Goal: Find specific page/section: Find specific page/section

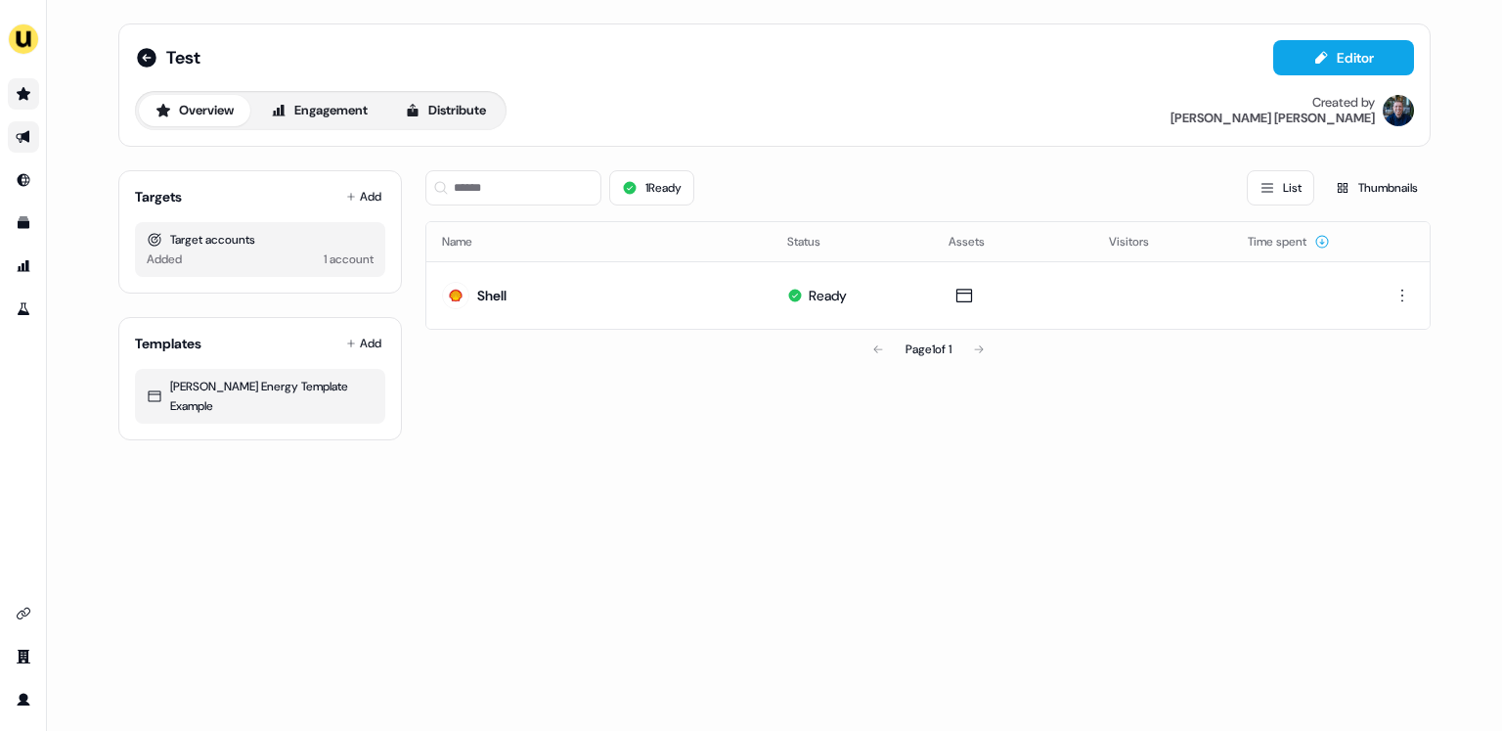
click at [22, 95] on icon "Go to prospects" at bounding box center [24, 93] width 14 height 13
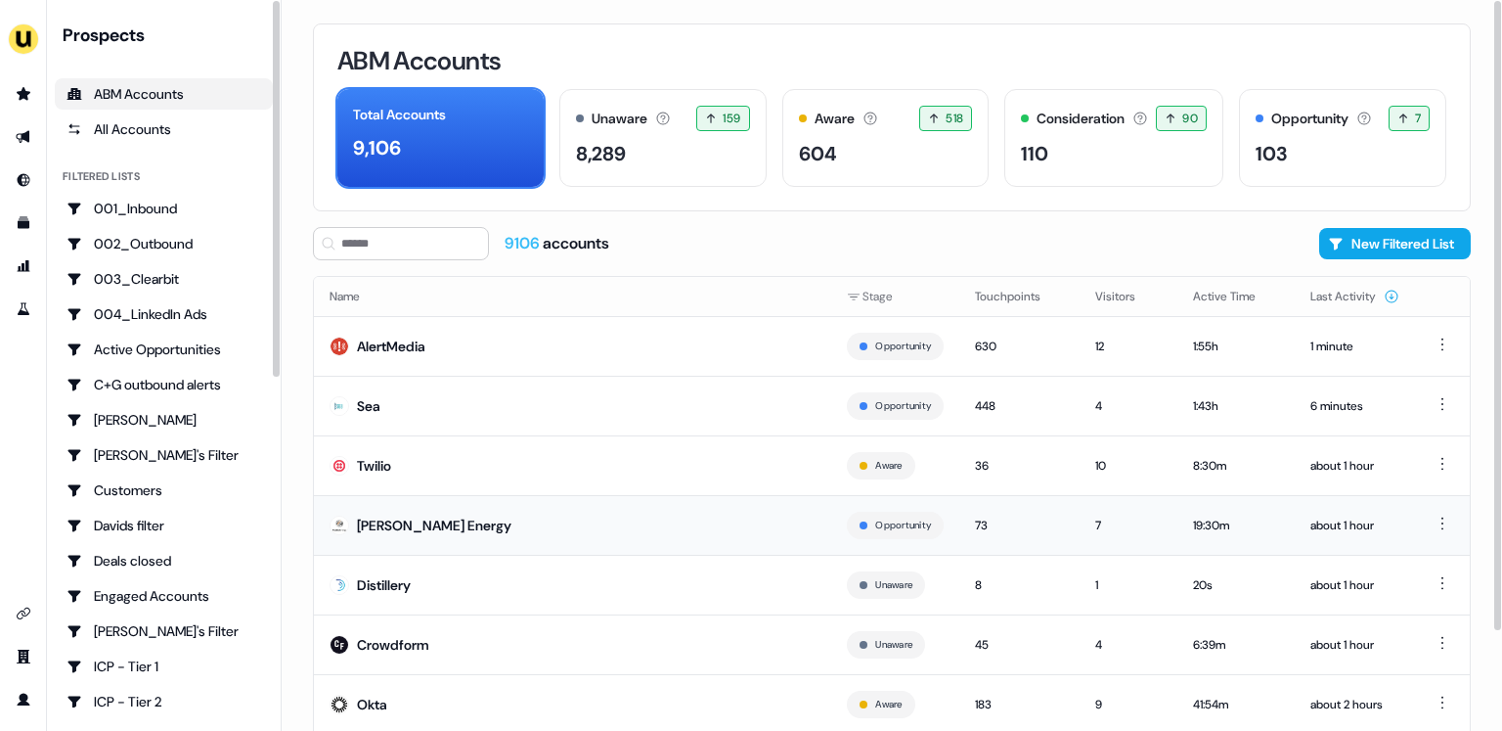
click at [466, 515] on td "[PERSON_NAME] Energy" at bounding box center [572, 525] width 517 height 60
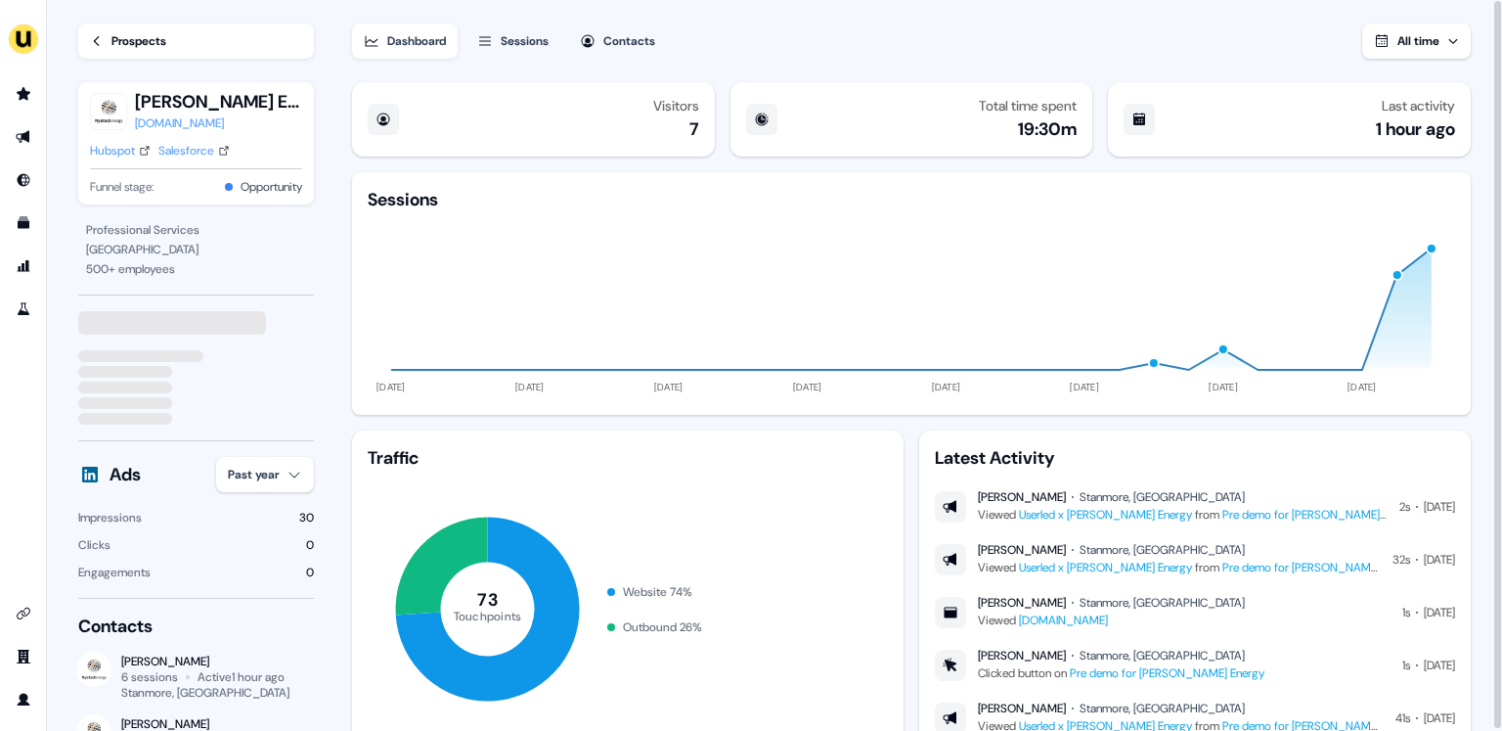
click at [534, 36] on div "Sessions" at bounding box center [525, 41] width 48 height 20
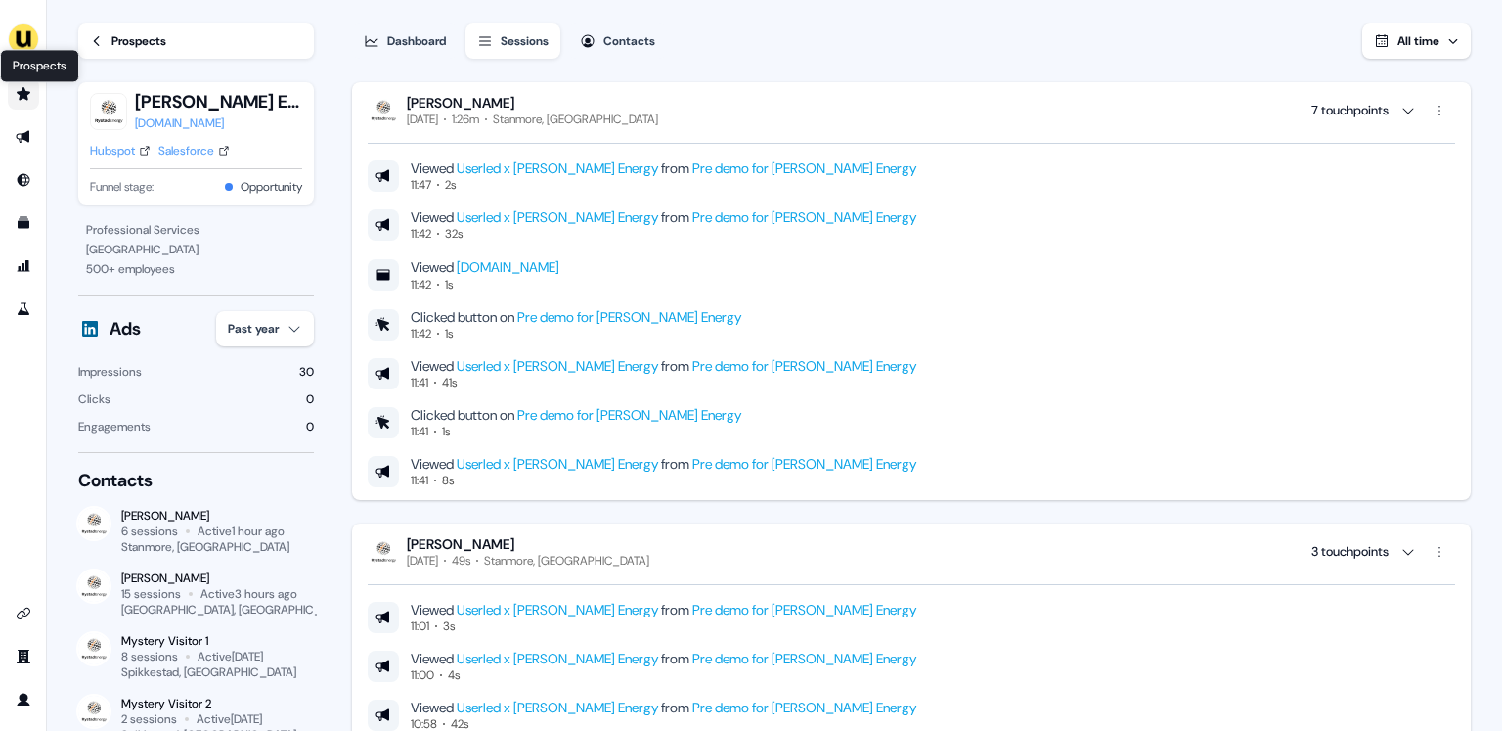
click at [24, 98] on icon "Go to prospects" at bounding box center [24, 93] width 14 height 13
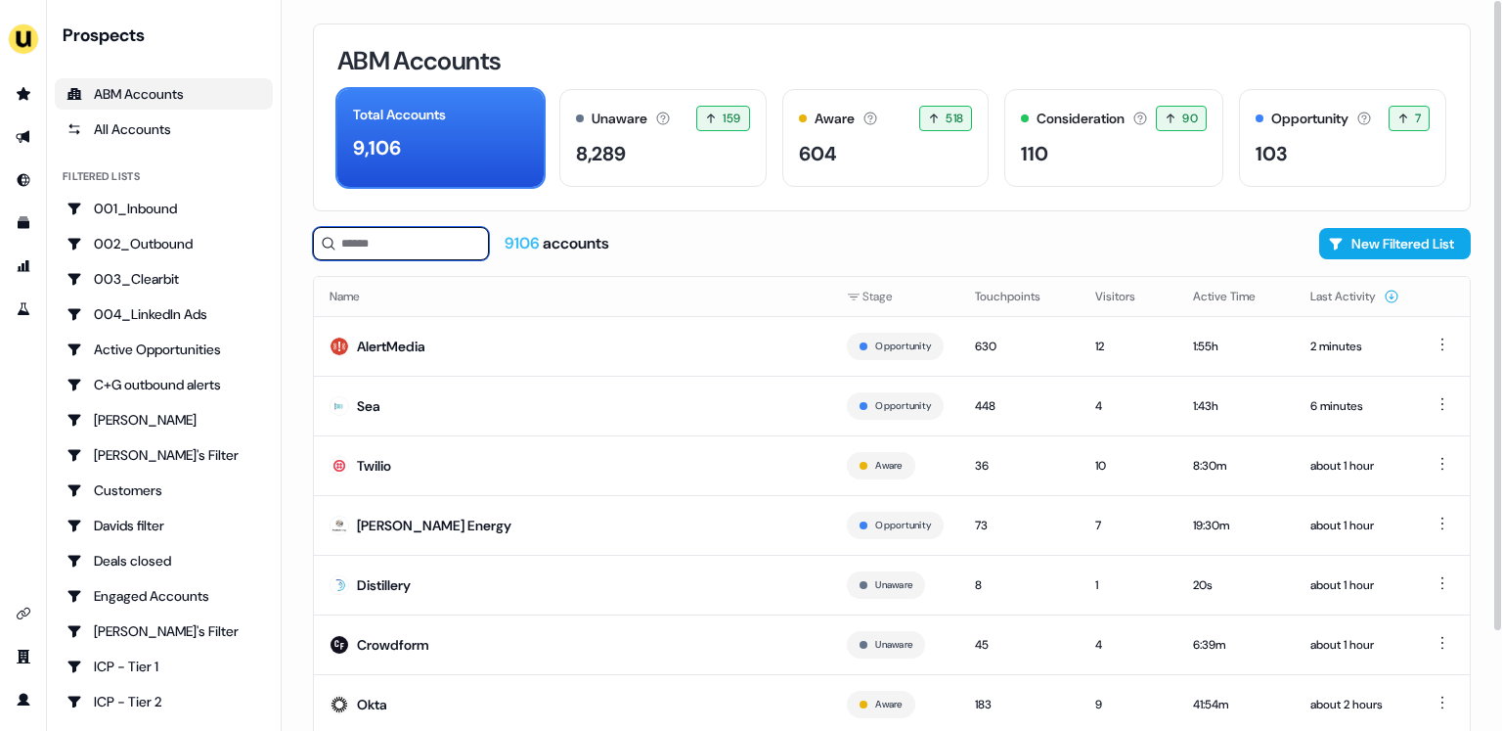
click at [388, 252] on input at bounding box center [401, 243] width 176 height 33
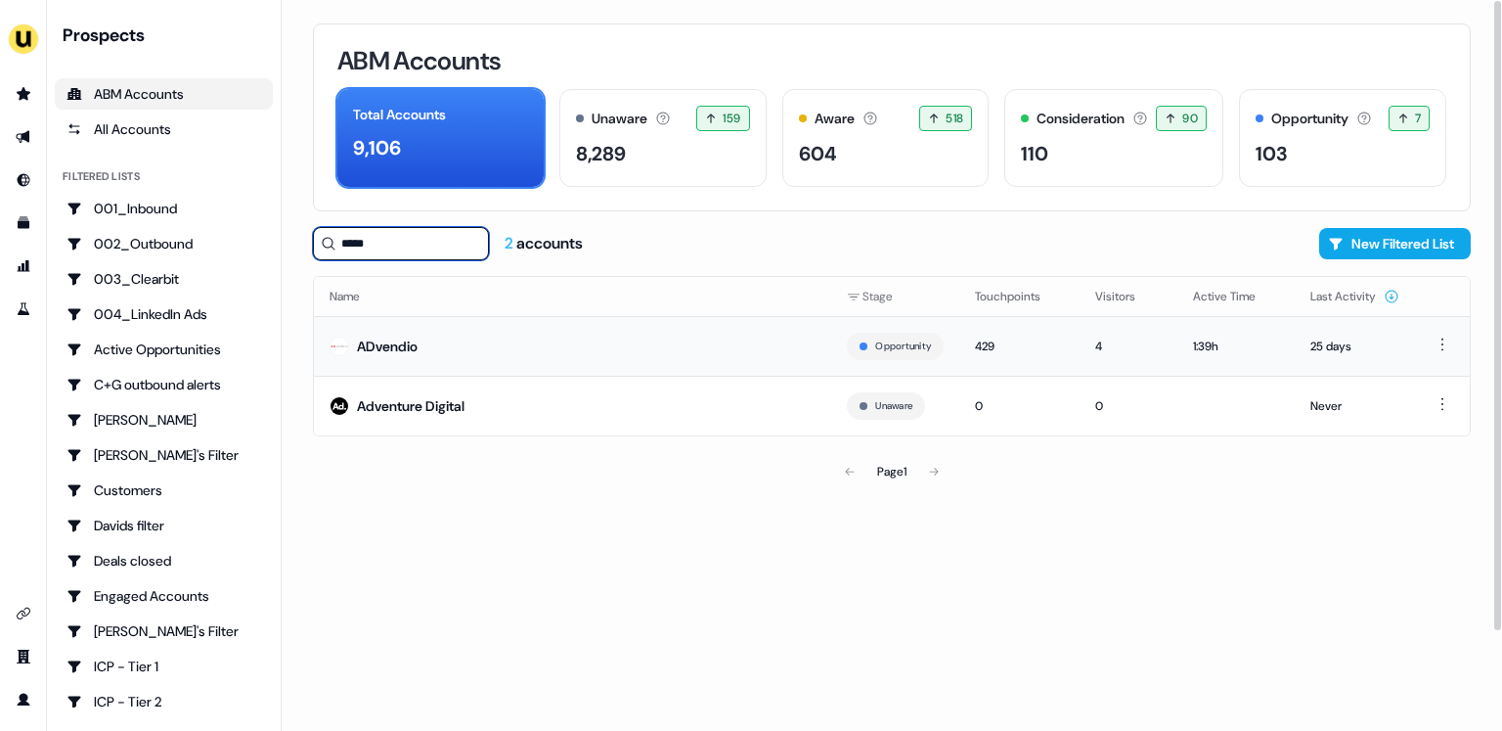
type input "*****"
click at [427, 336] on td "ADvendio" at bounding box center [572, 346] width 517 height 60
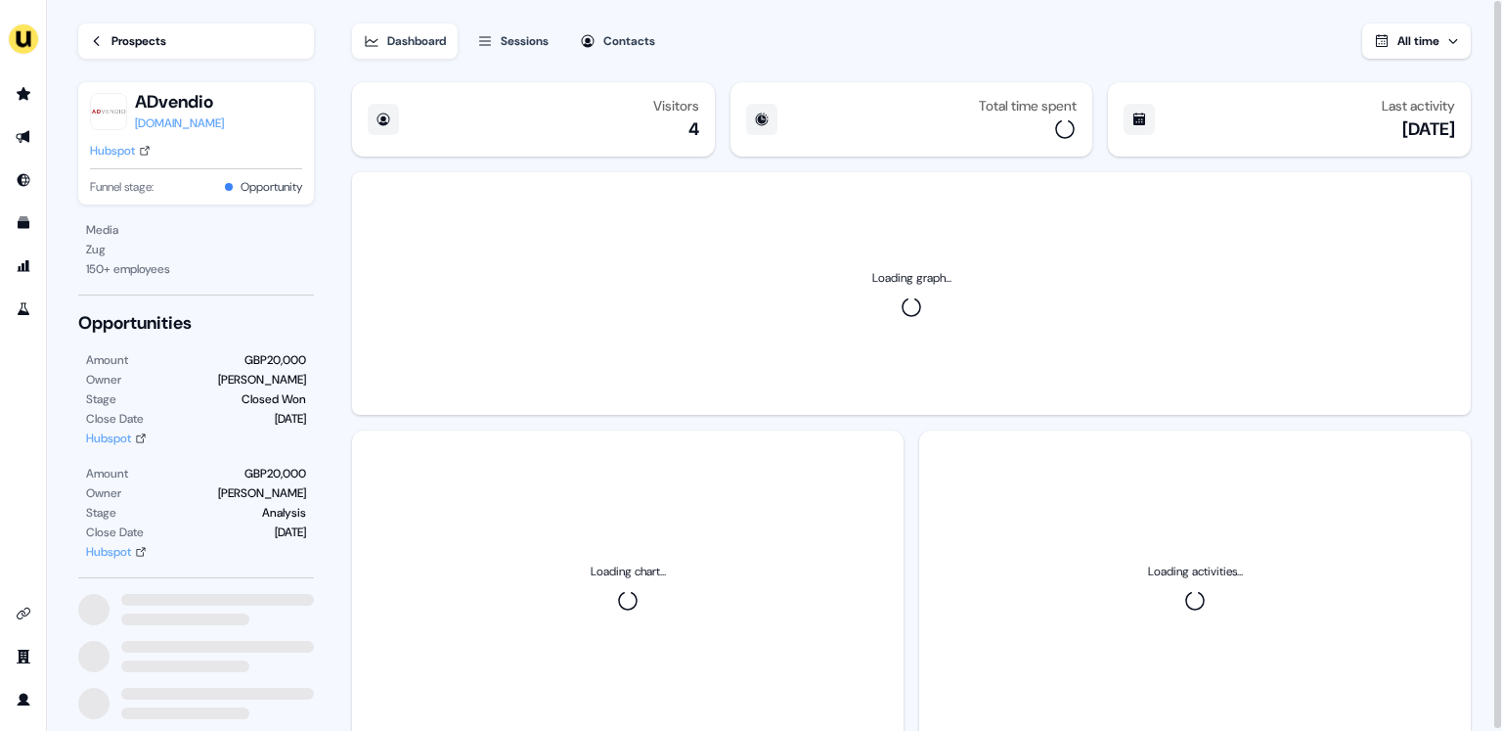
click at [518, 43] on div "Sessions" at bounding box center [525, 41] width 48 height 20
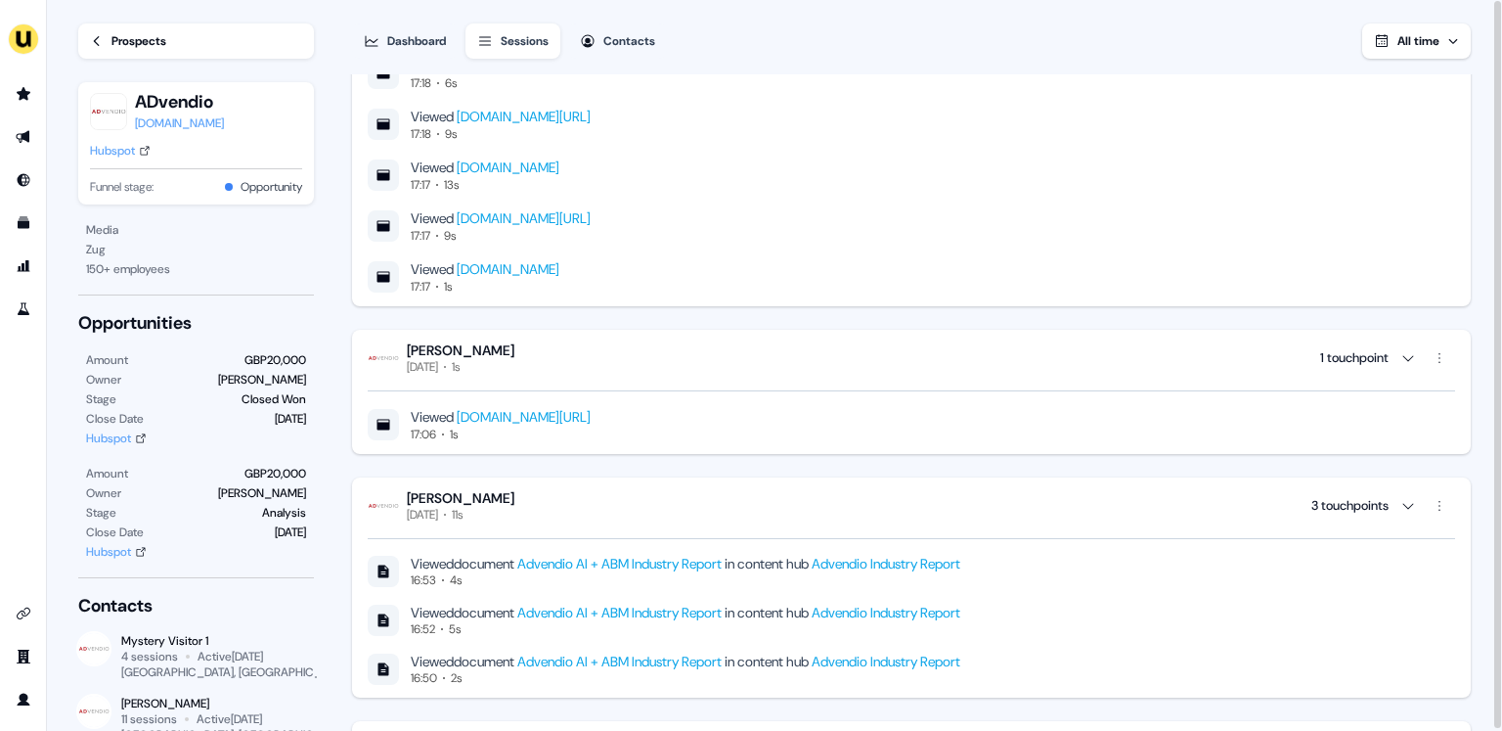
scroll to position [2593, 0]
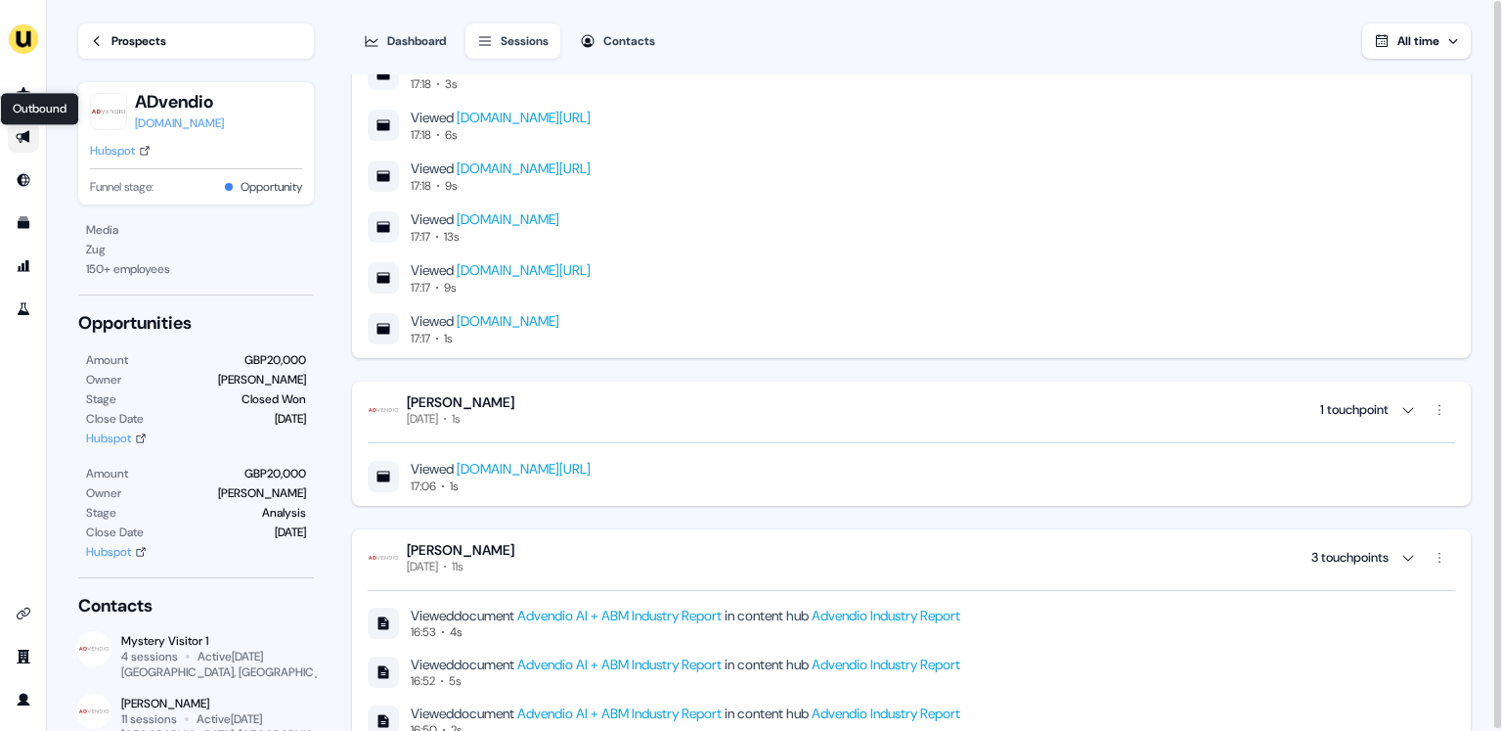
click at [25, 131] on link "Outbound Outbound" at bounding box center [23, 136] width 31 height 31
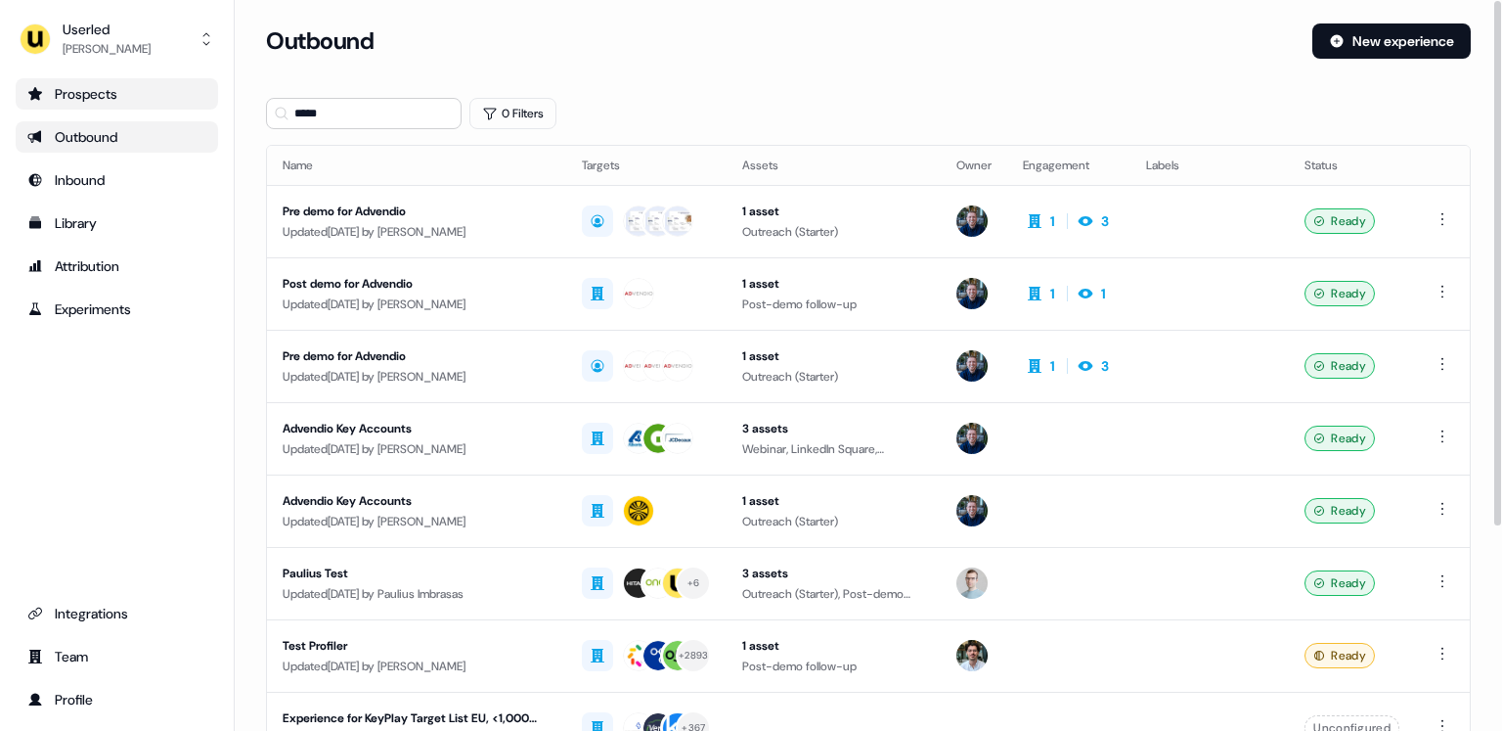
click at [132, 92] on div "Prospects" at bounding box center [116, 94] width 179 height 20
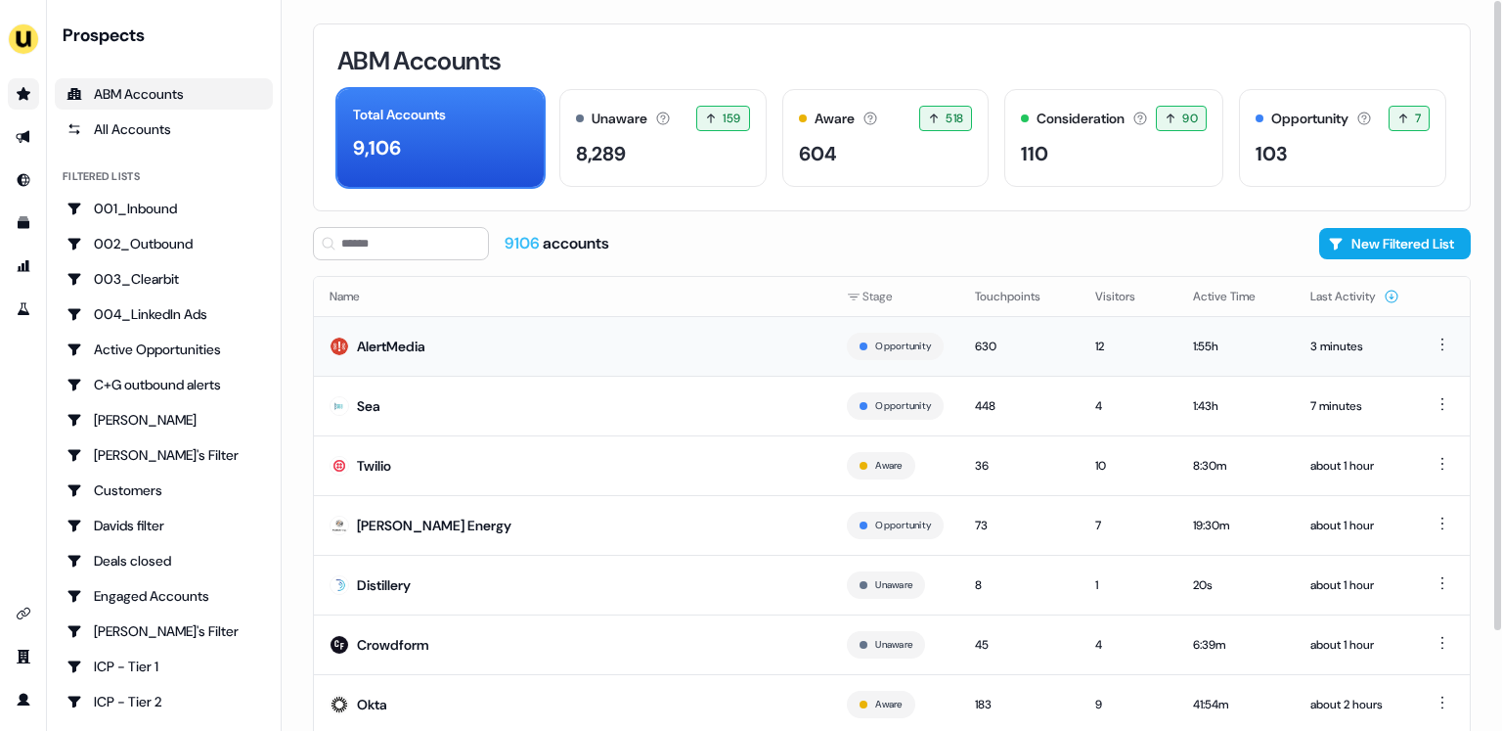
click at [514, 336] on td "AlertMedia" at bounding box center [572, 346] width 517 height 60
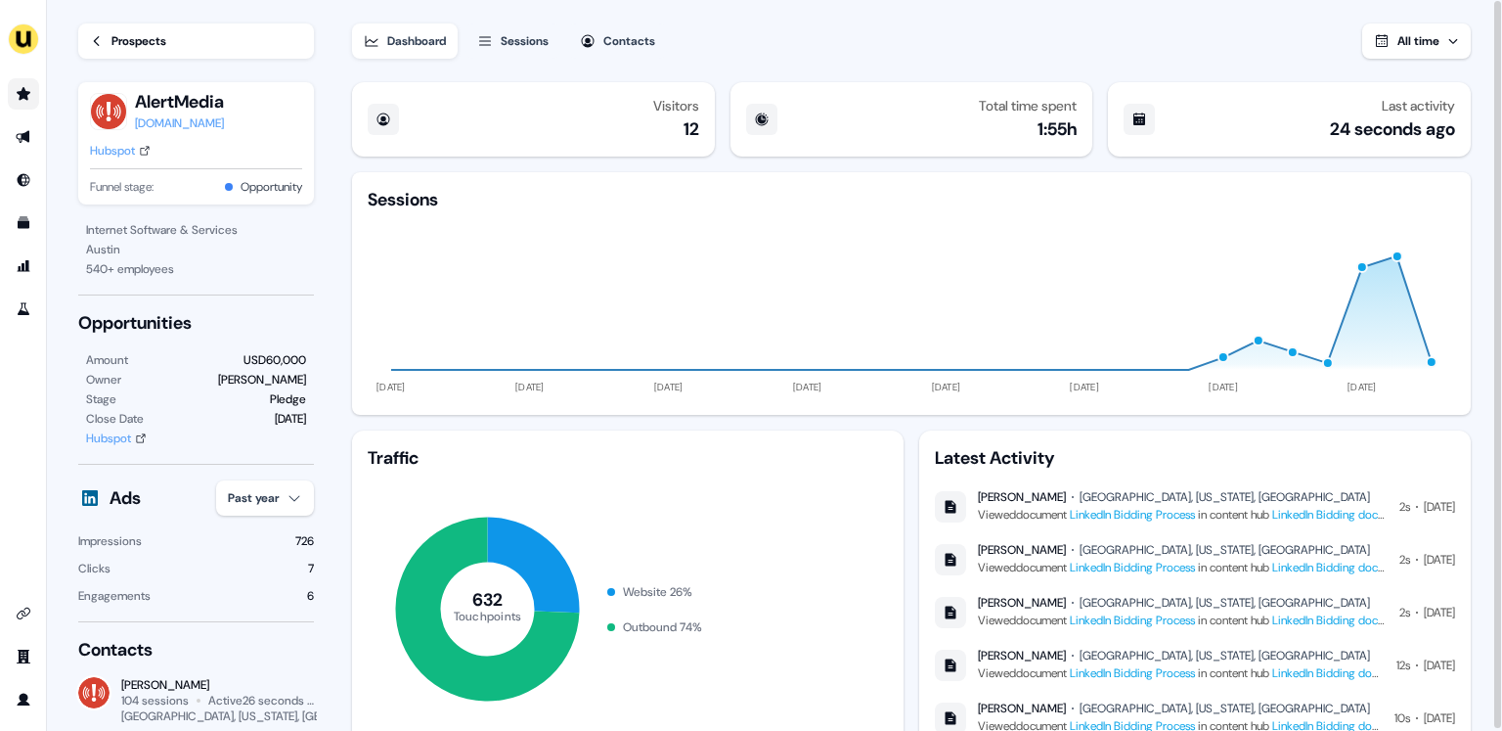
click at [1399, 42] on span "All time" at bounding box center [1419, 41] width 42 height 16
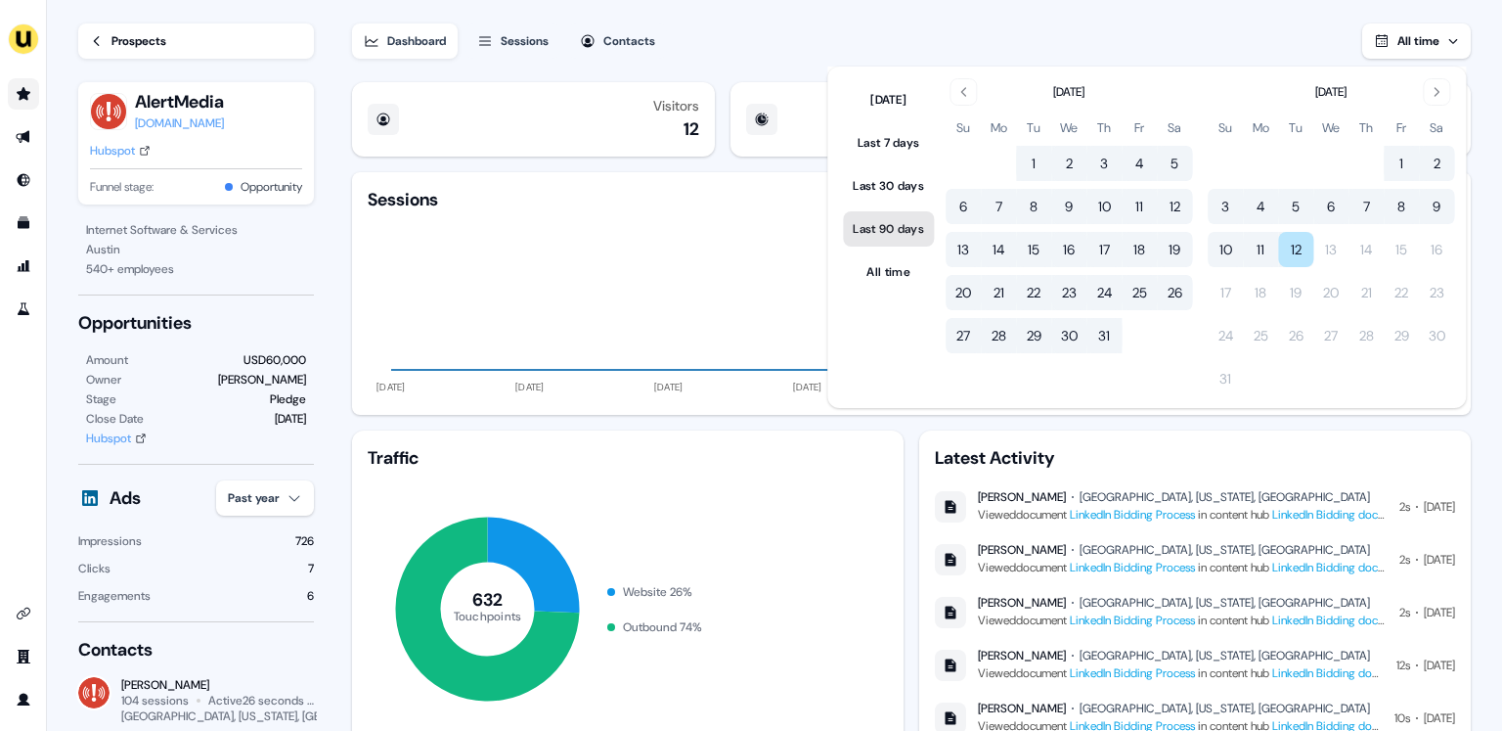
click at [894, 239] on button "Last 90 days" at bounding box center [888, 228] width 91 height 35
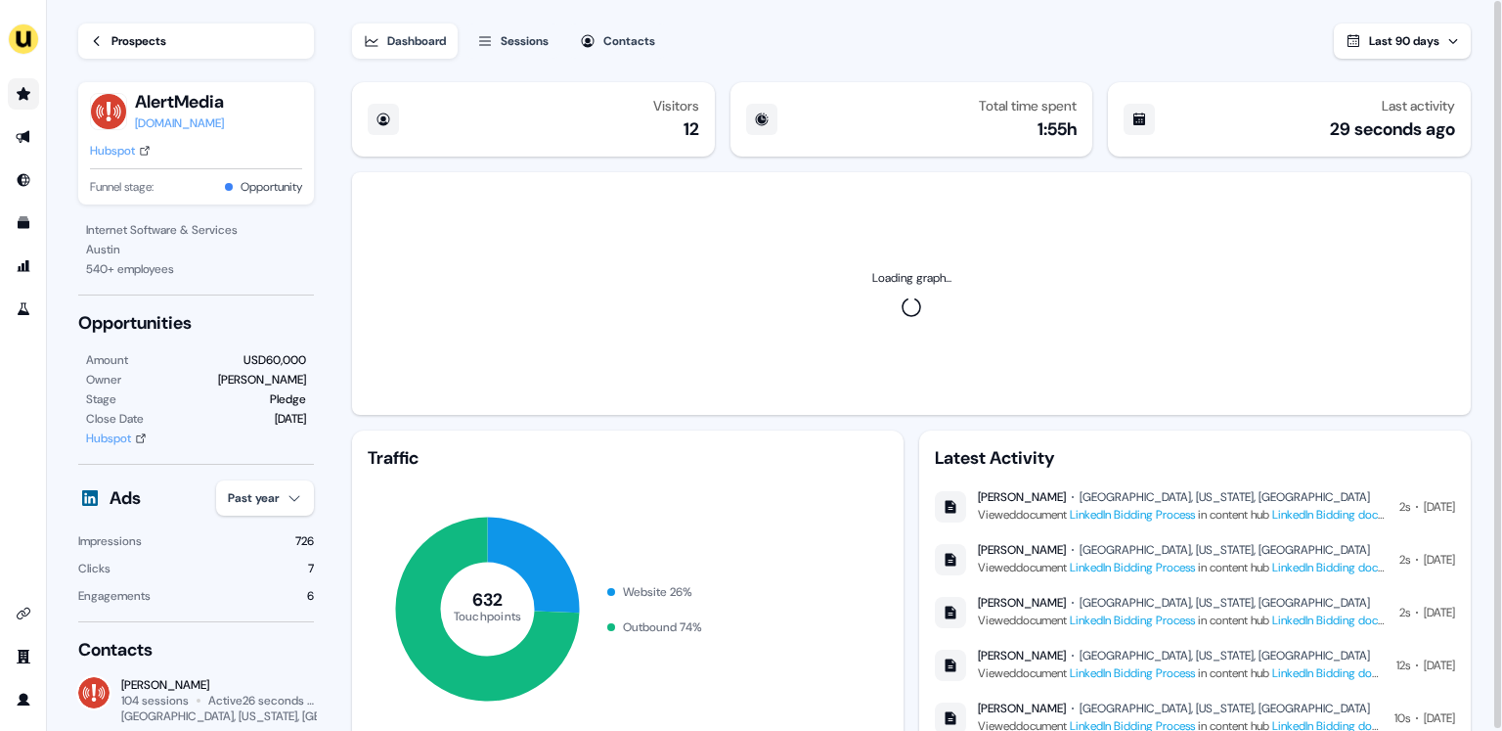
click at [1489, 256] on div "Dashboard Sessions Contacts Last 90 days Visitors 12 Total time spent 1:55h Las…" at bounding box center [927, 366] width 1150 height 733
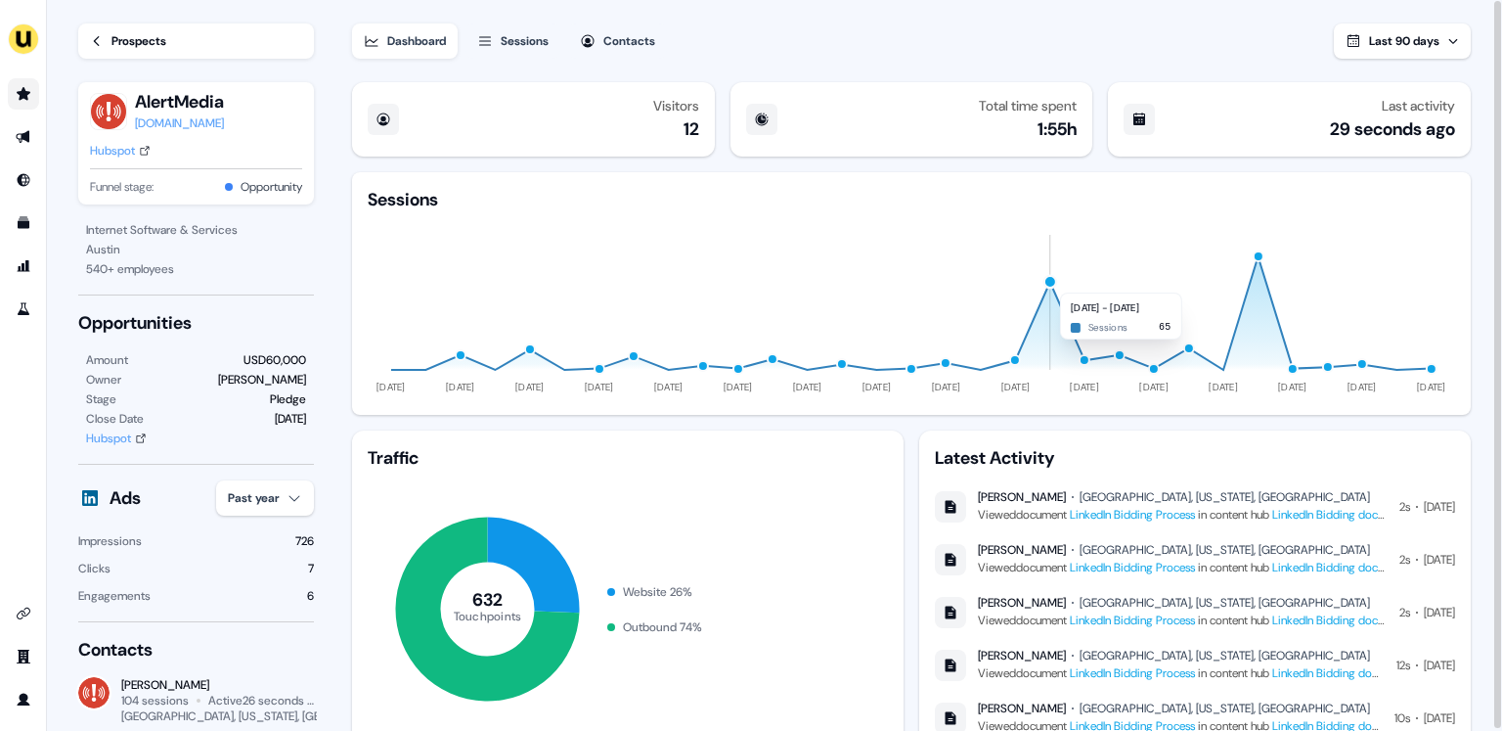
click at [1048, 283] on div "button" at bounding box center [1050, 282] width 15 height 15
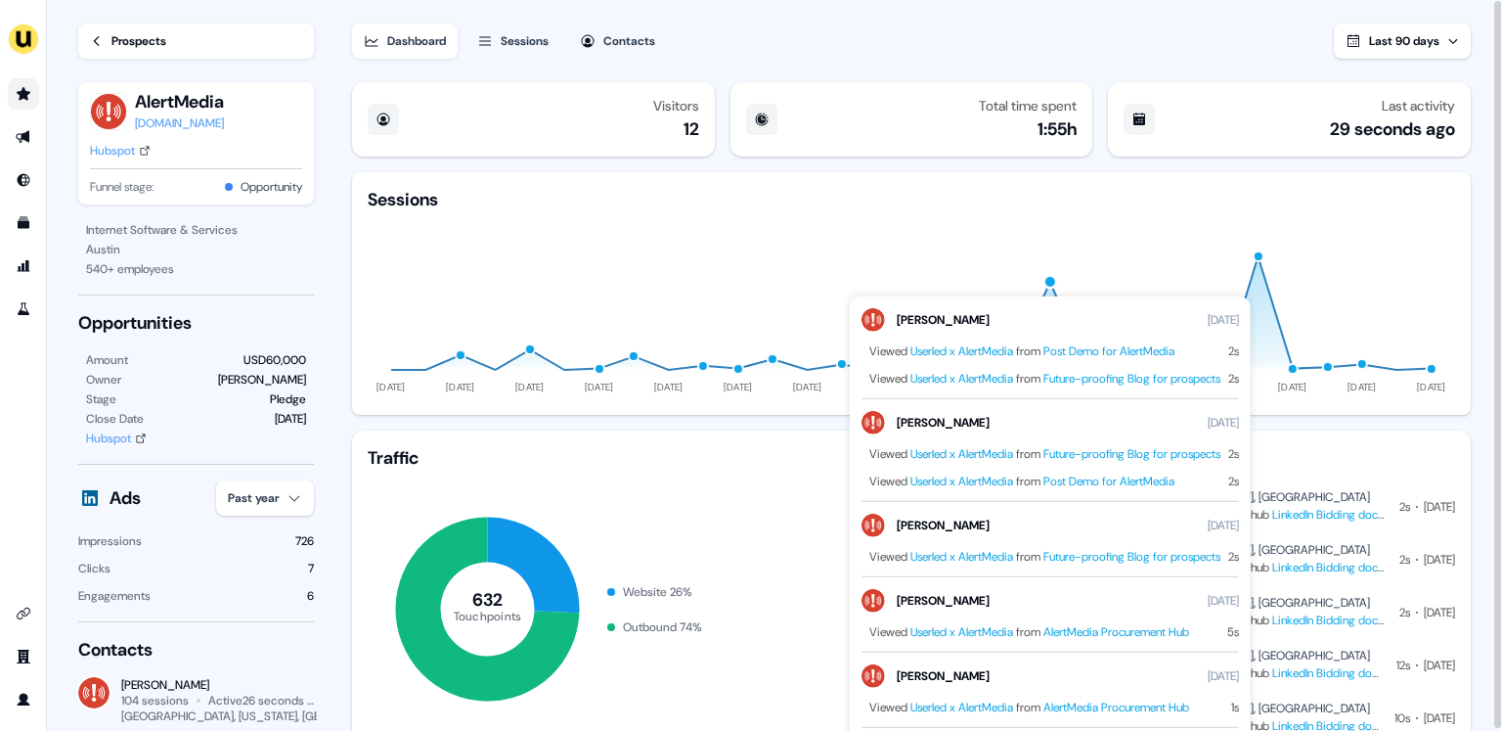
click at [1150, 263] on icon "[DATE] May [DATE] Jun [DATE] Jun [DATE] Jun [DATE] [DATE] [DATE] [DATE] [DATE] …" at bounding box center [912, 305] width 1088 height 188
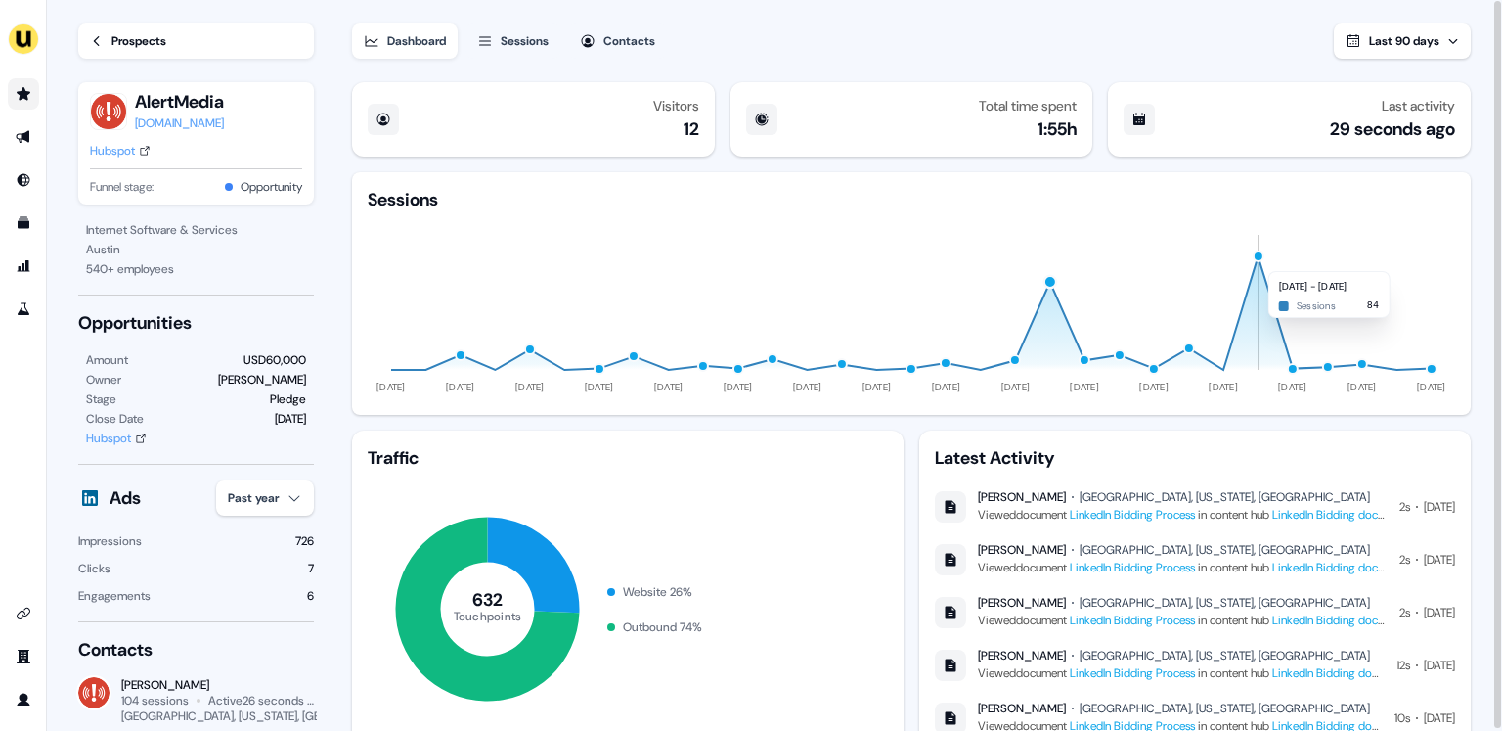
click at [1257, 260] on div "button" at bounding box center [1259, 256] width 12 height 12
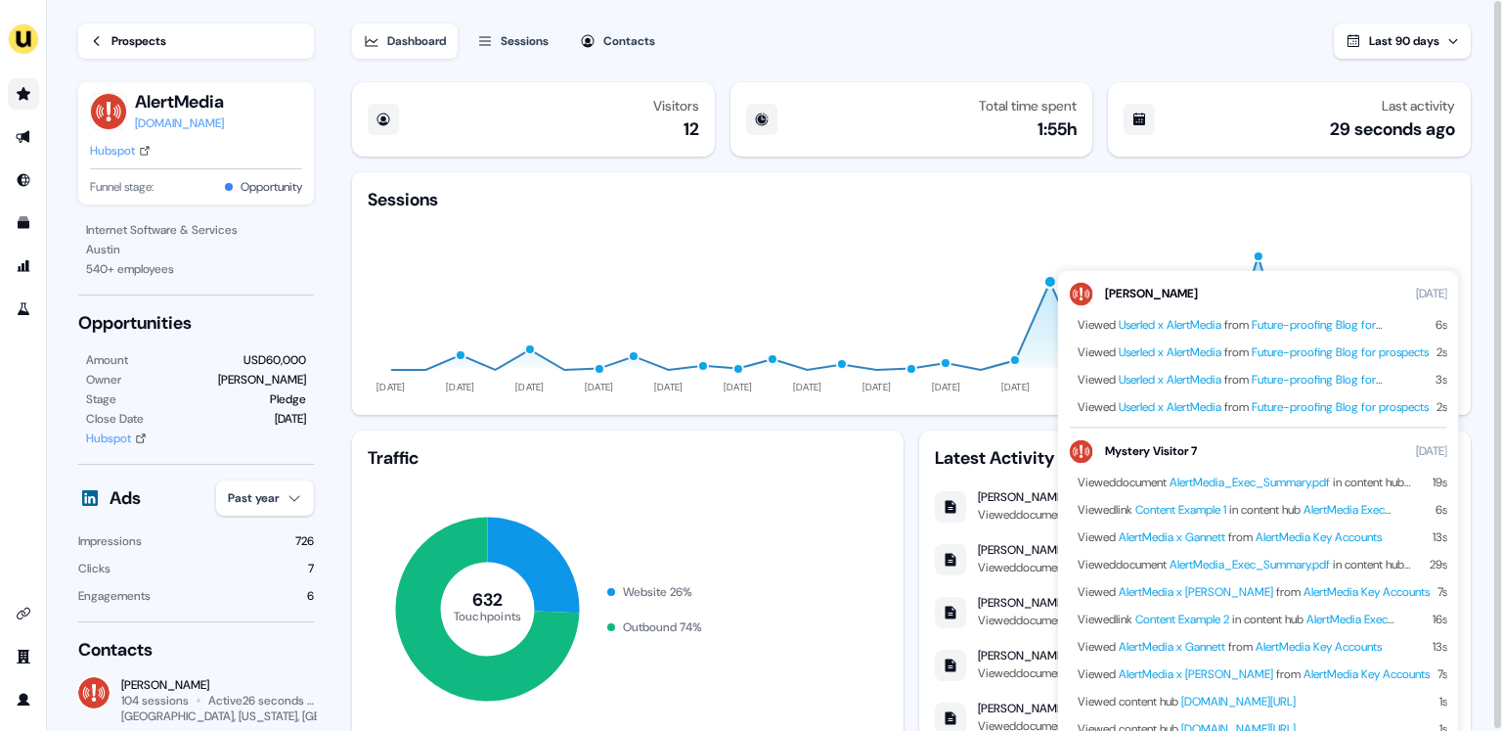
click at [1297, 230] on icon "[DATE] May [DATE] Jun [DATE] Jun [DATE] Jun [DATE] [DATE] [DATE] [DATE] [DATE] …" at bounding box center [912, 305] width 1088 height 188
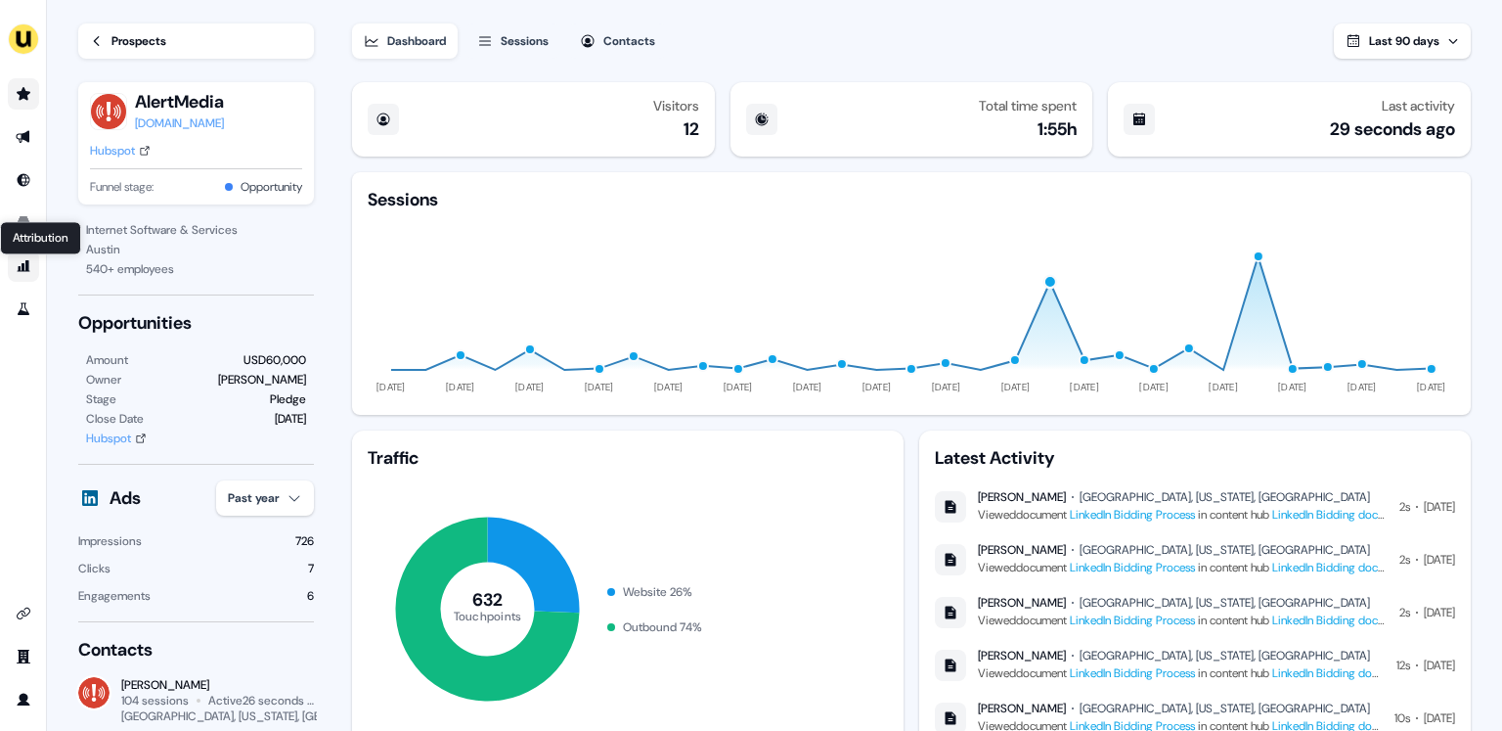
click at [24, 272] on icon "Go to attribution" at bounding box center [24, 266] width 16 height 16
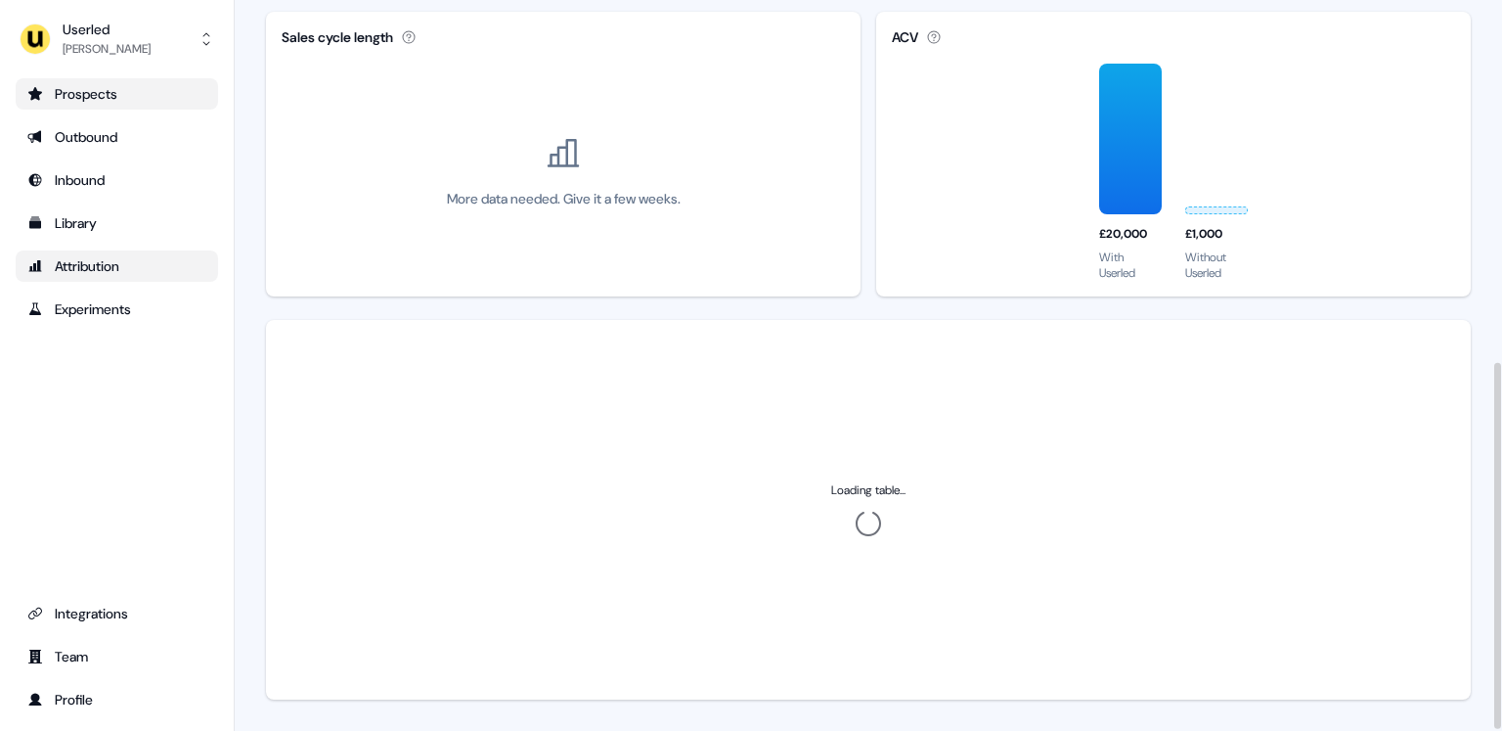
scroll to position [726, 0]
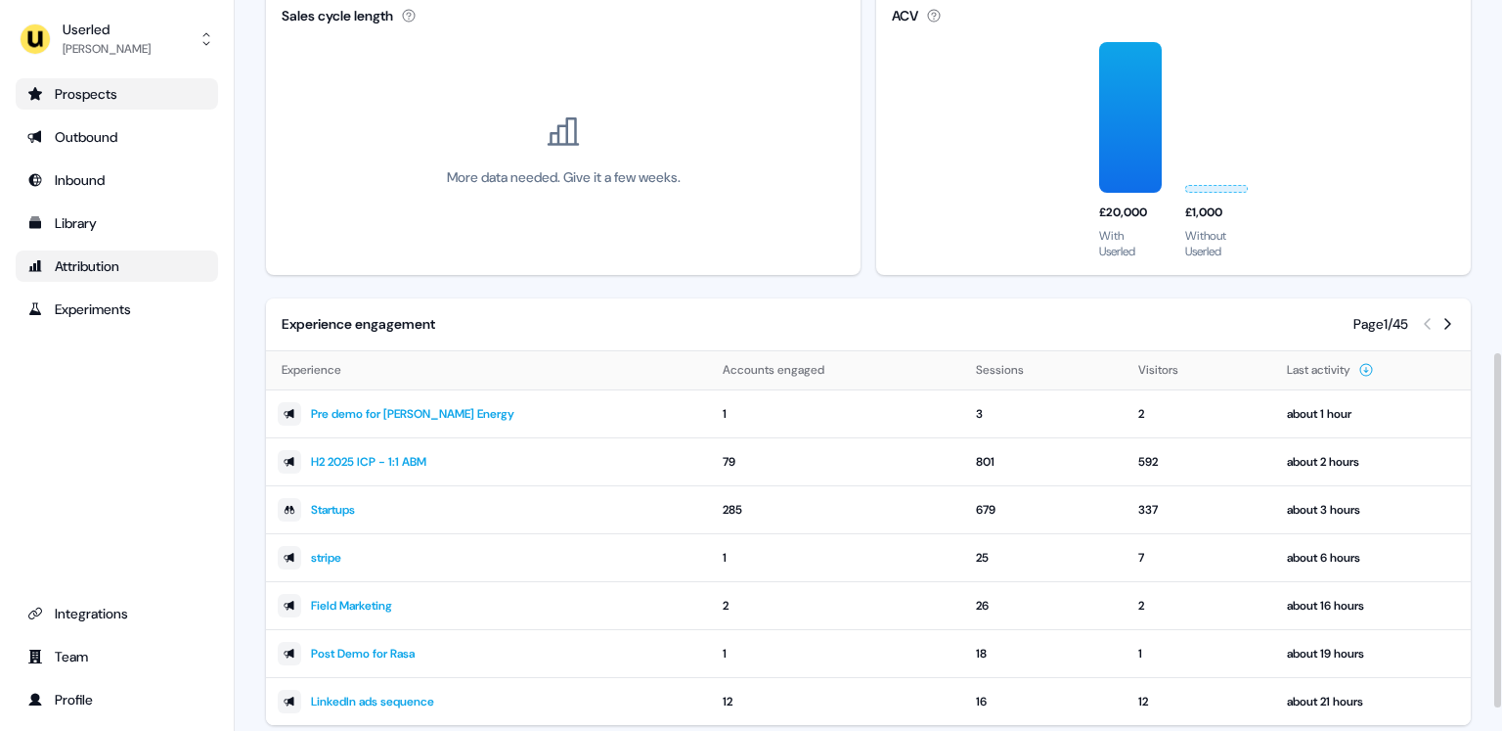
click at [245, 501] on section "Loading... Attribution Configure Channels Last 90 days Meetings Supported Meeti…" at bounding box center [869, 26] width 1268 height 1505
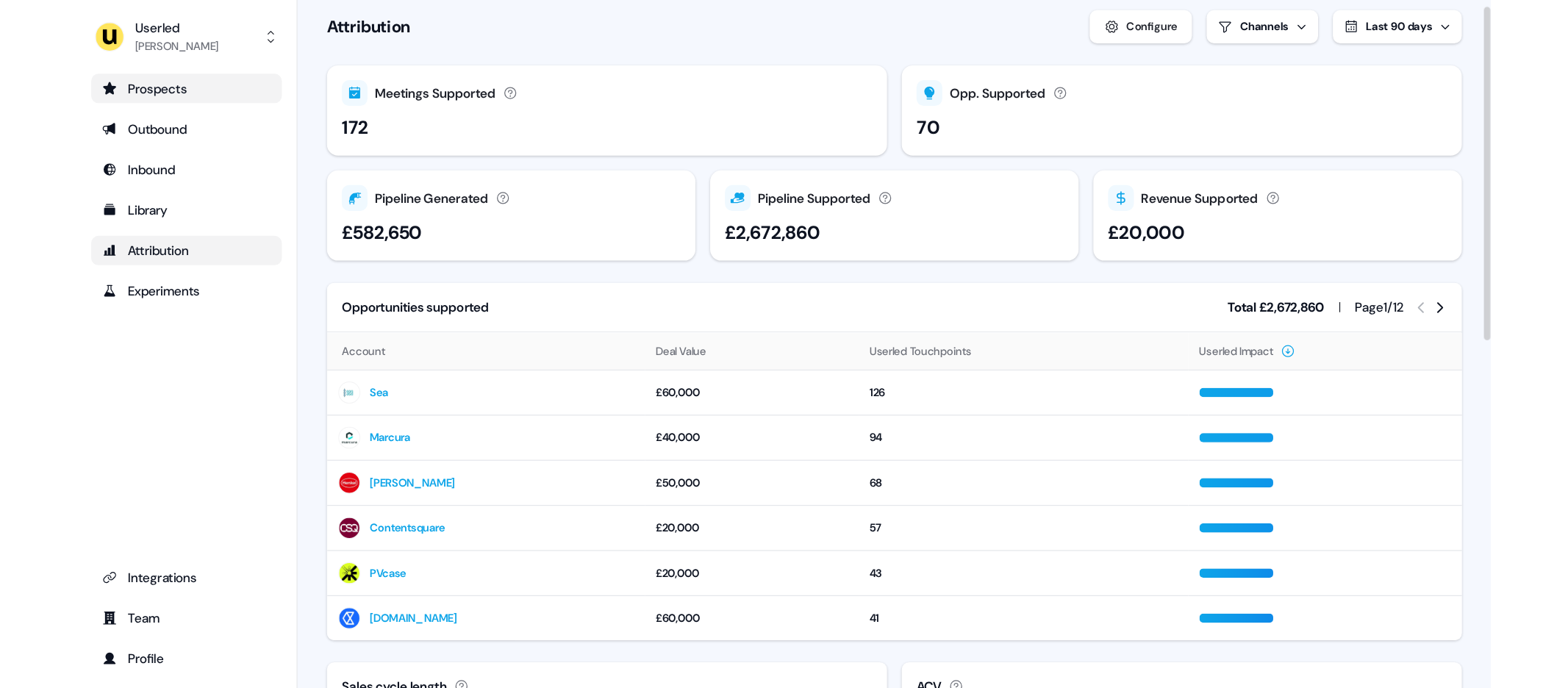
scroll to position [0, 0]
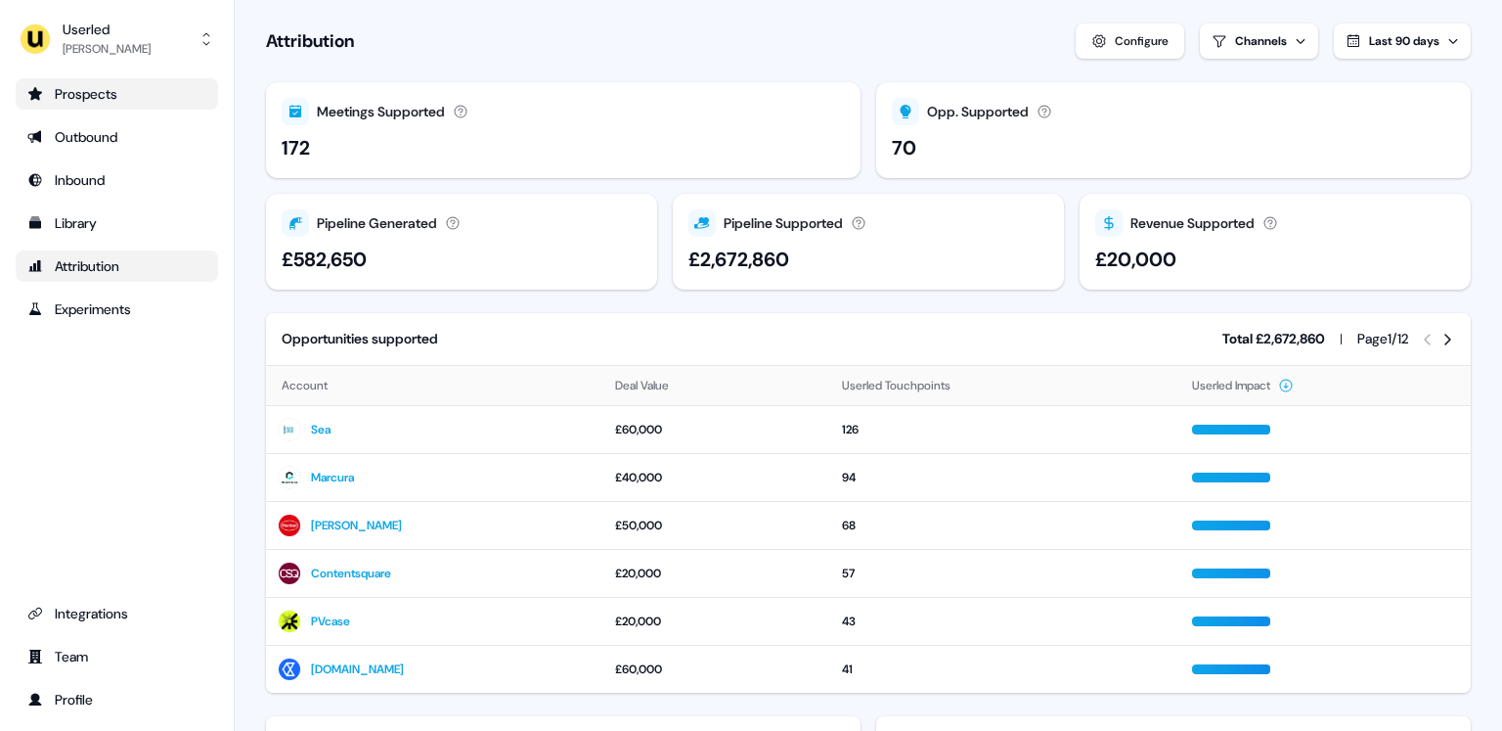
click at [142, 92] on div "Prospects" at bounding box center [116, 94] width 179 height 20
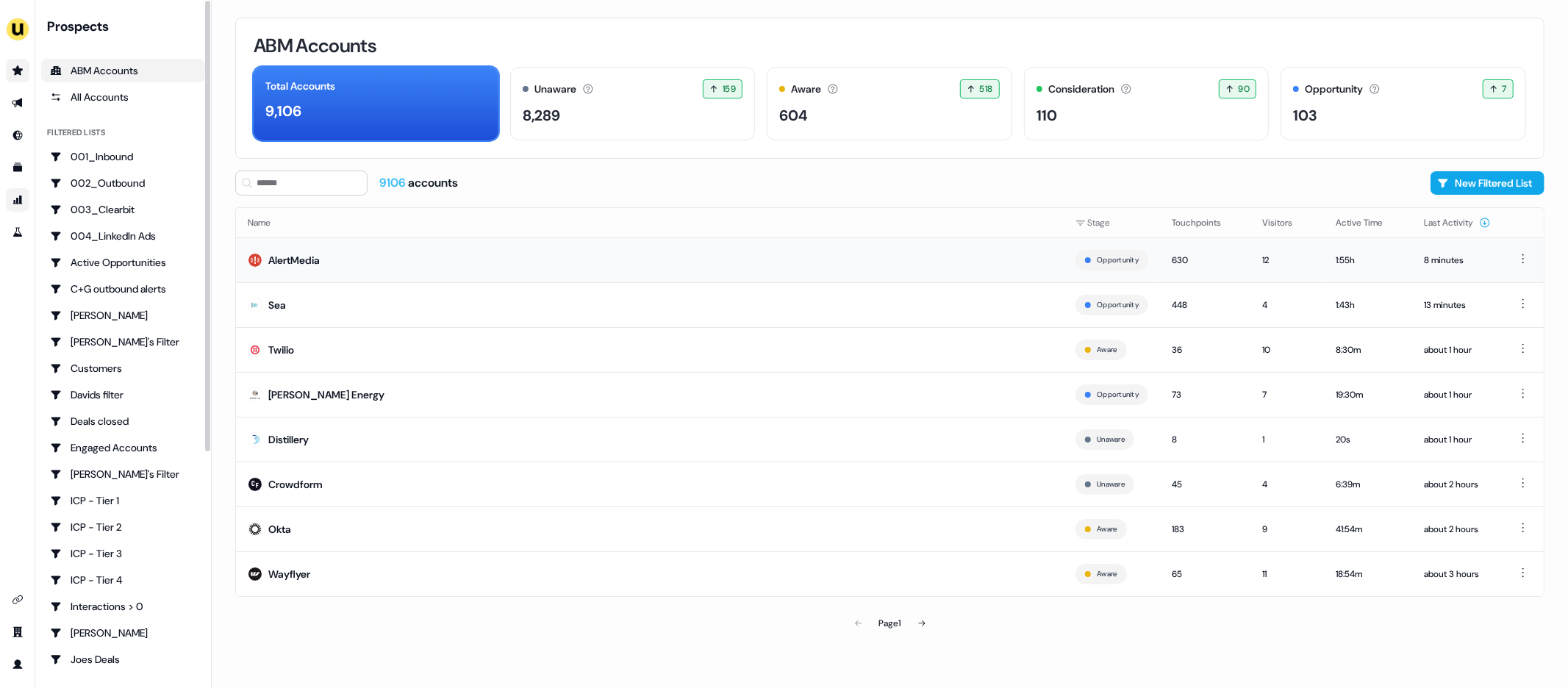
click at [301, 253] on div "AlertMedia" at bounding box center [294, 260] width 51 height 15
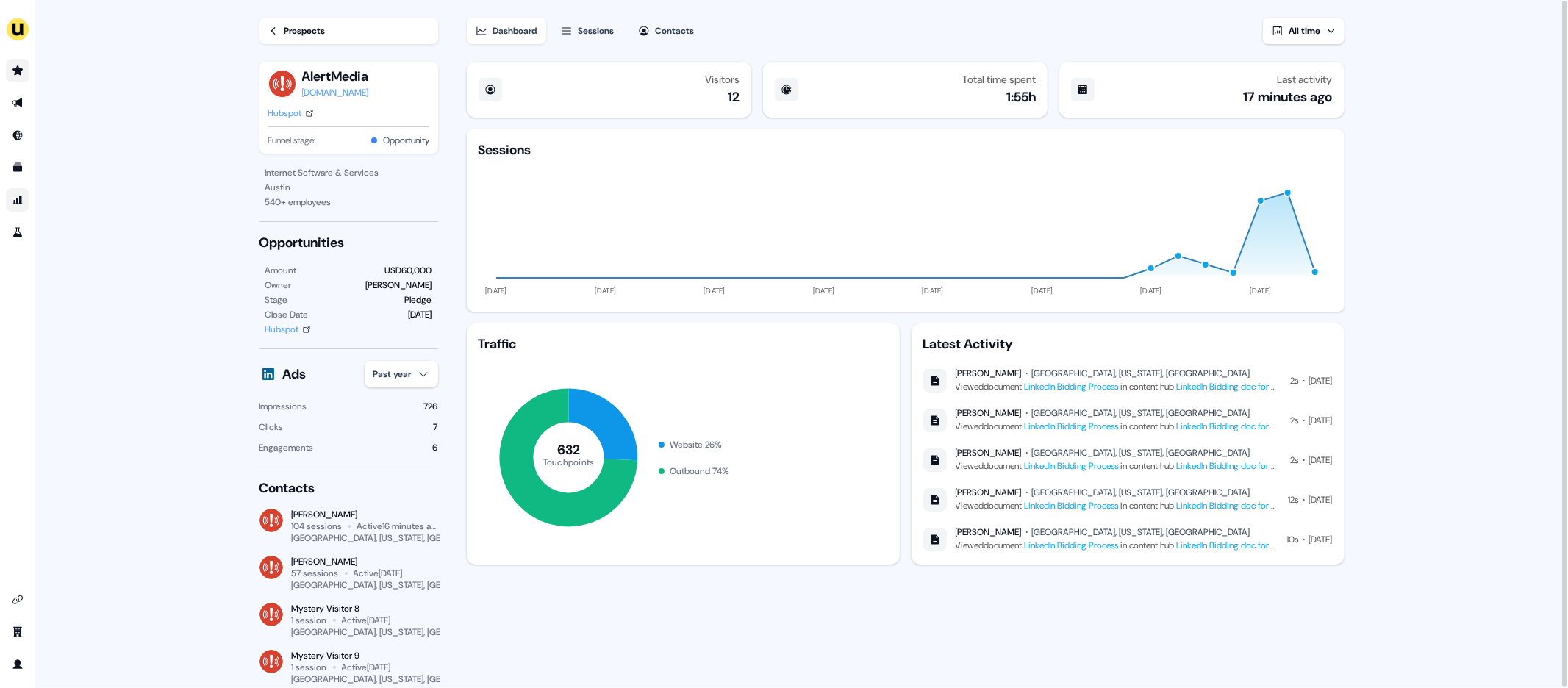
click at [12, 72] on icon "Go to prospects" at bounding box center [18, 71] width 12 height 12
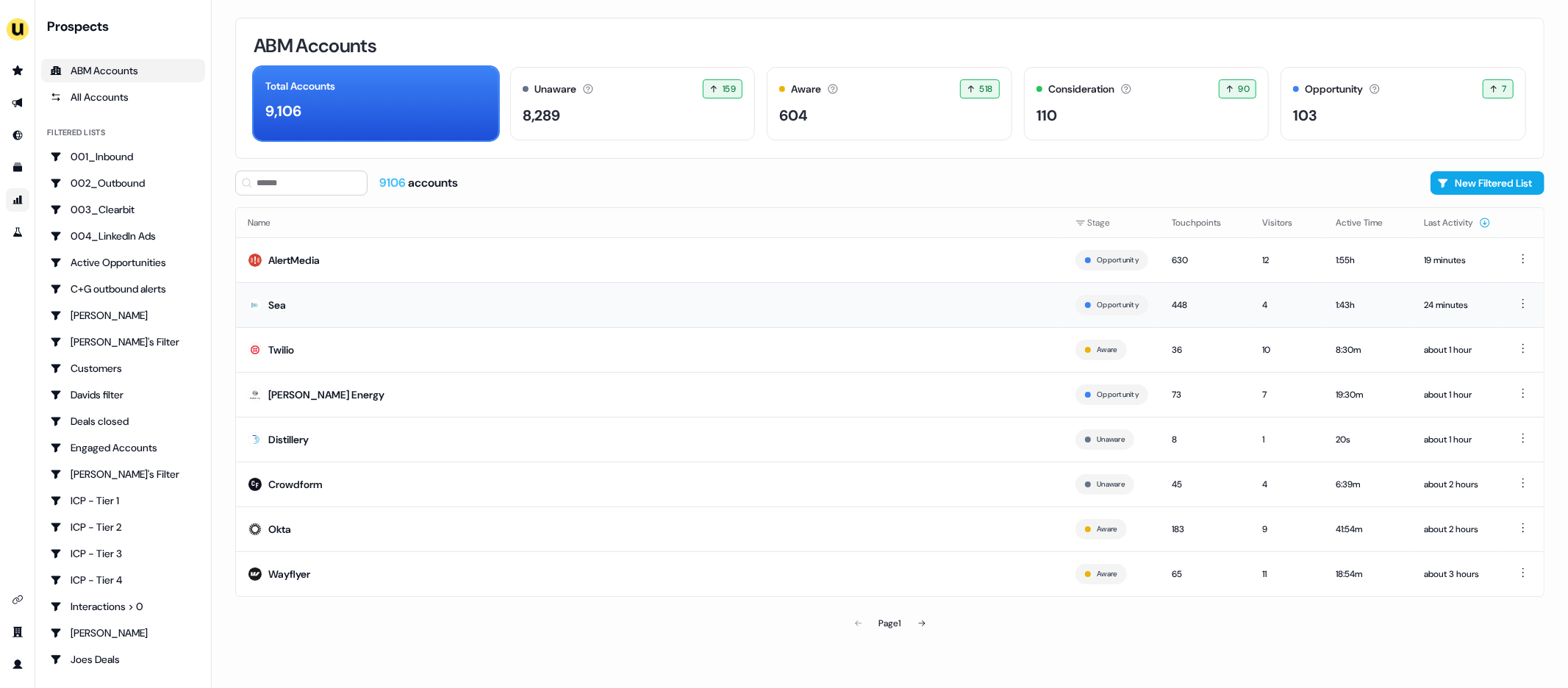
click at [316, 300] on td "Sea" at bounding box center [649, 305] width 828 height 45
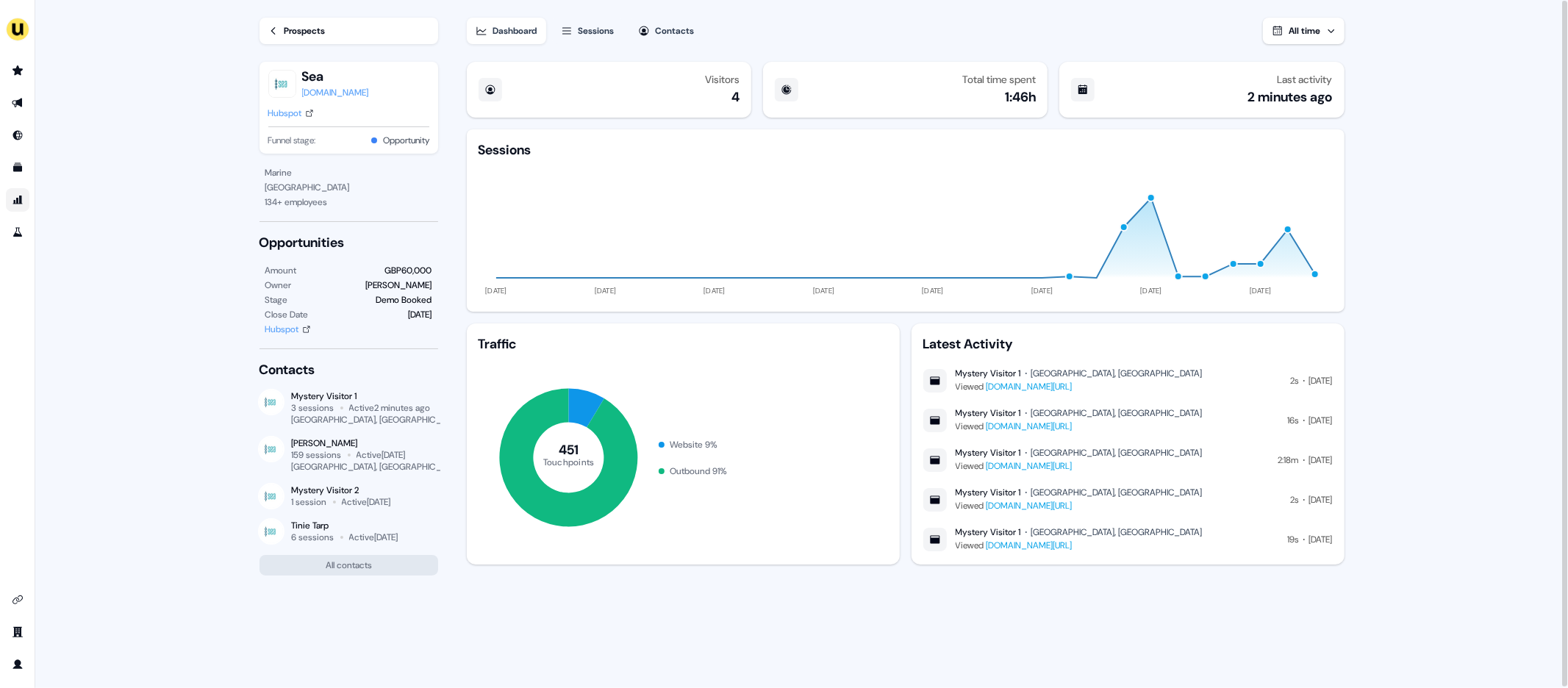
click at [589, 29] on div "Sessions" at bounding box center [597, 31] width 36 height 15
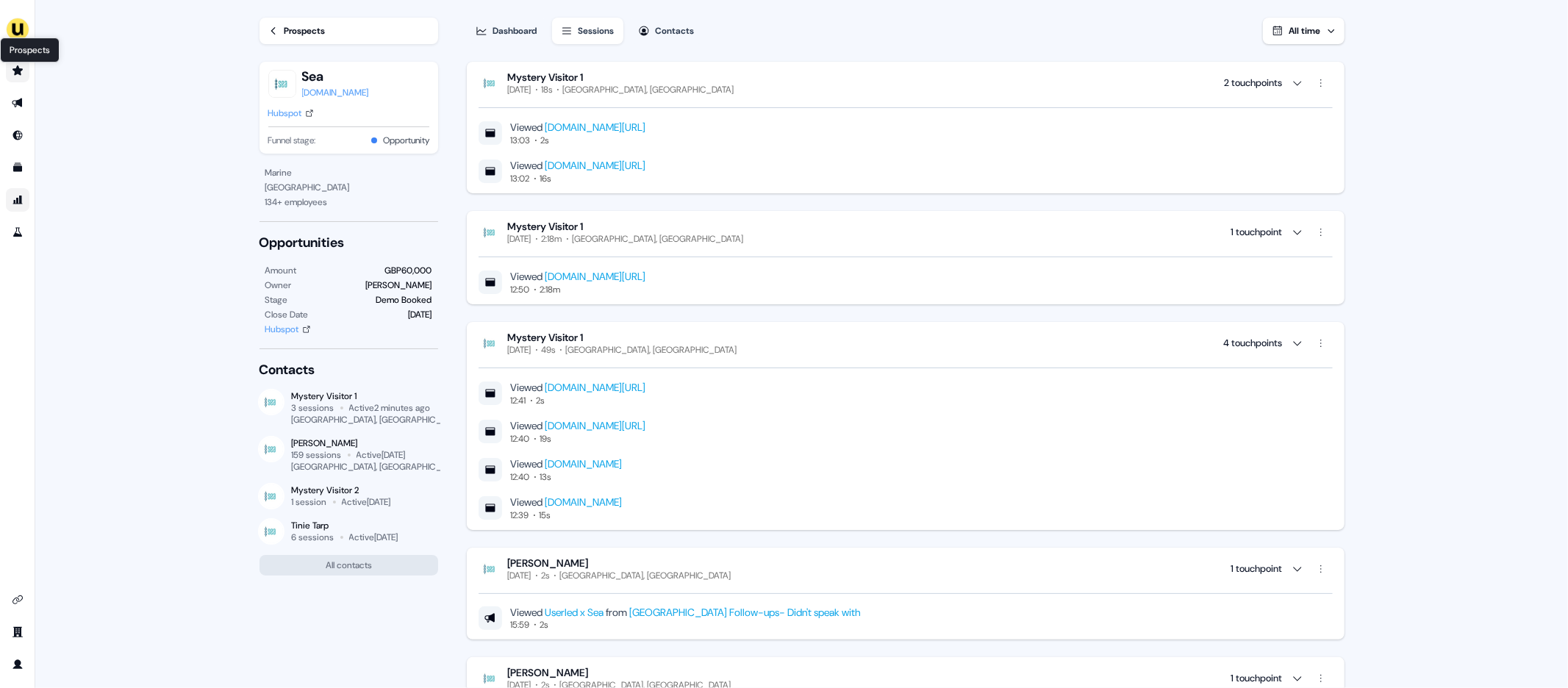
click at [18, 73] on icon "Go to prospects" at bounding box center [18, 70] width 11 height 10
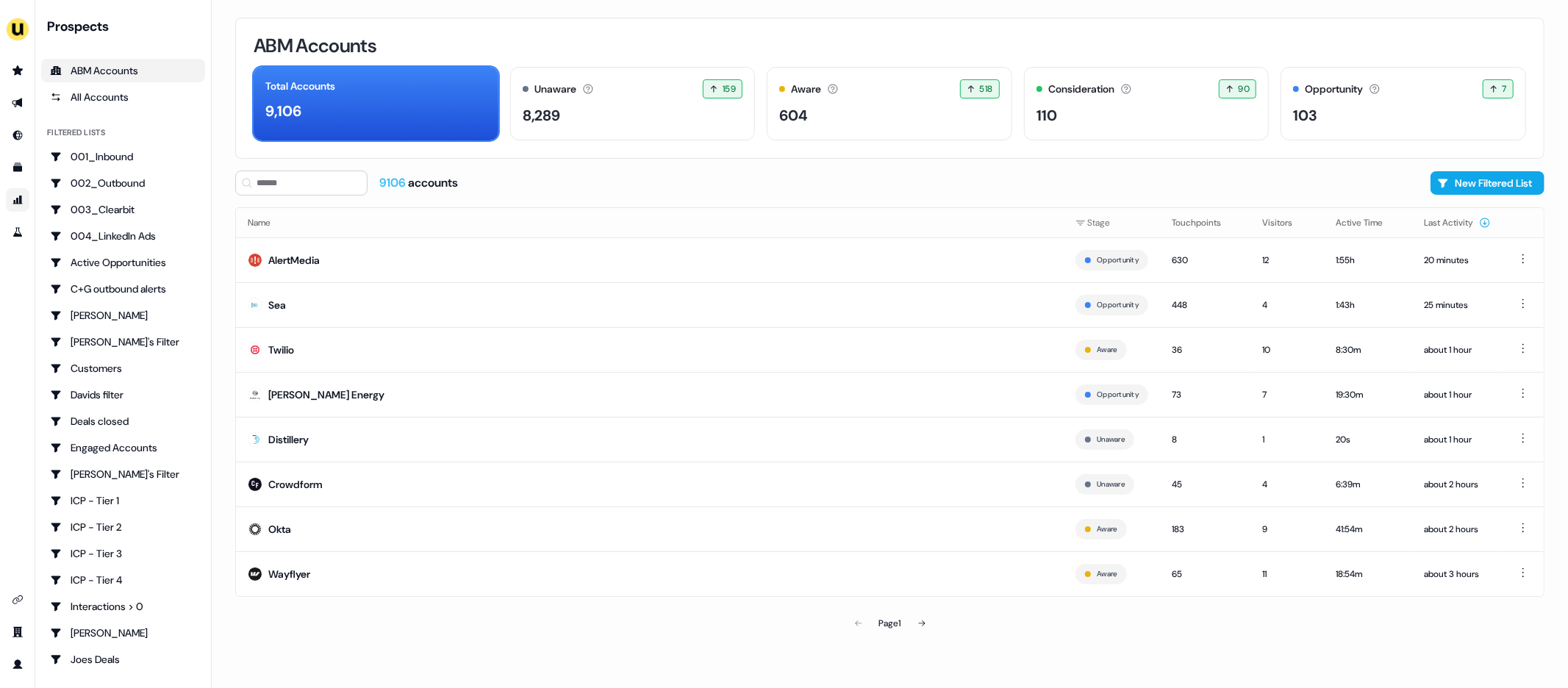
click at [220, 259] on div "ABM Accounts Total Accounts 9,106 Unaware The default stage all accounts start …" at bounding box center [890, 344] width 1357 height 688
click at [16, 103] on icon "Go to outbound experience" at bounding box center [18, 103] width 12 height 12
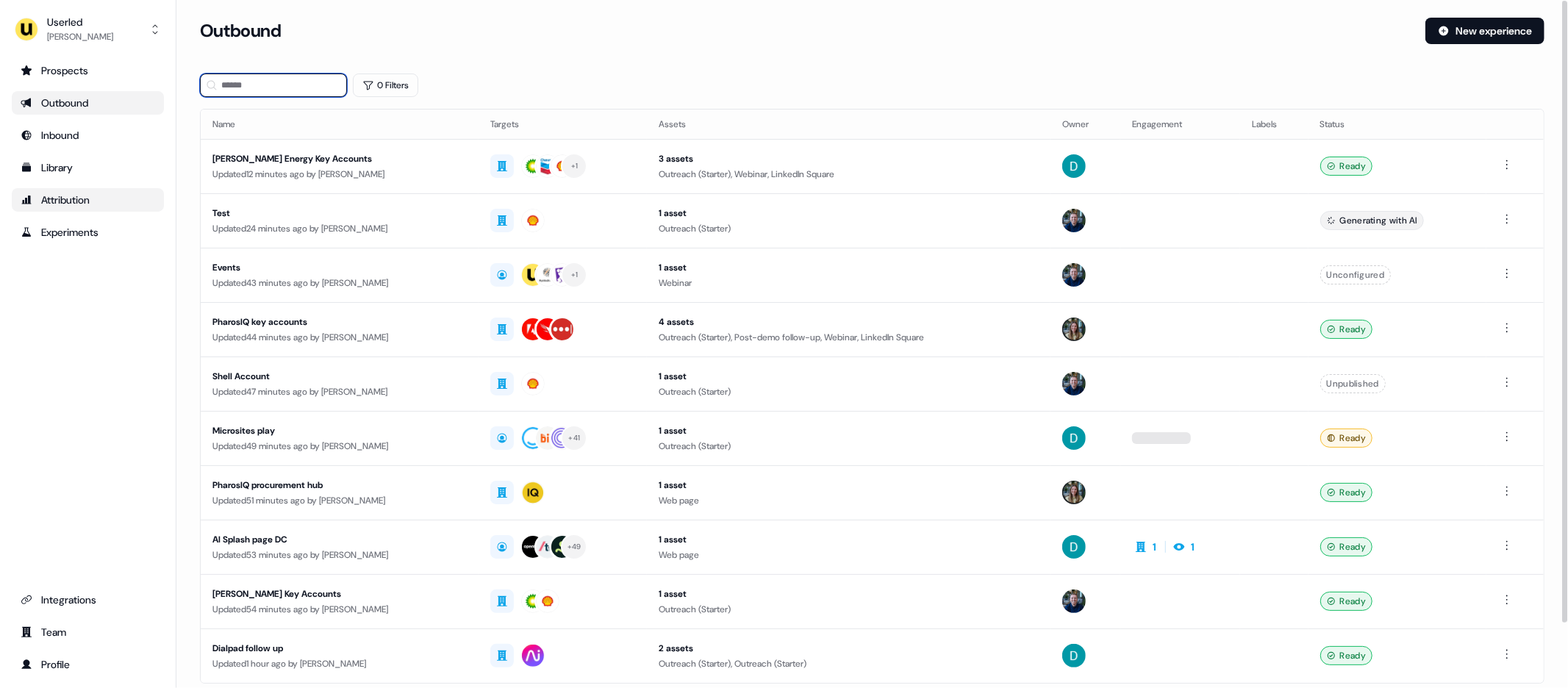
click at [261, 86] on input at bounding box center [274, 85] width 147 height 23
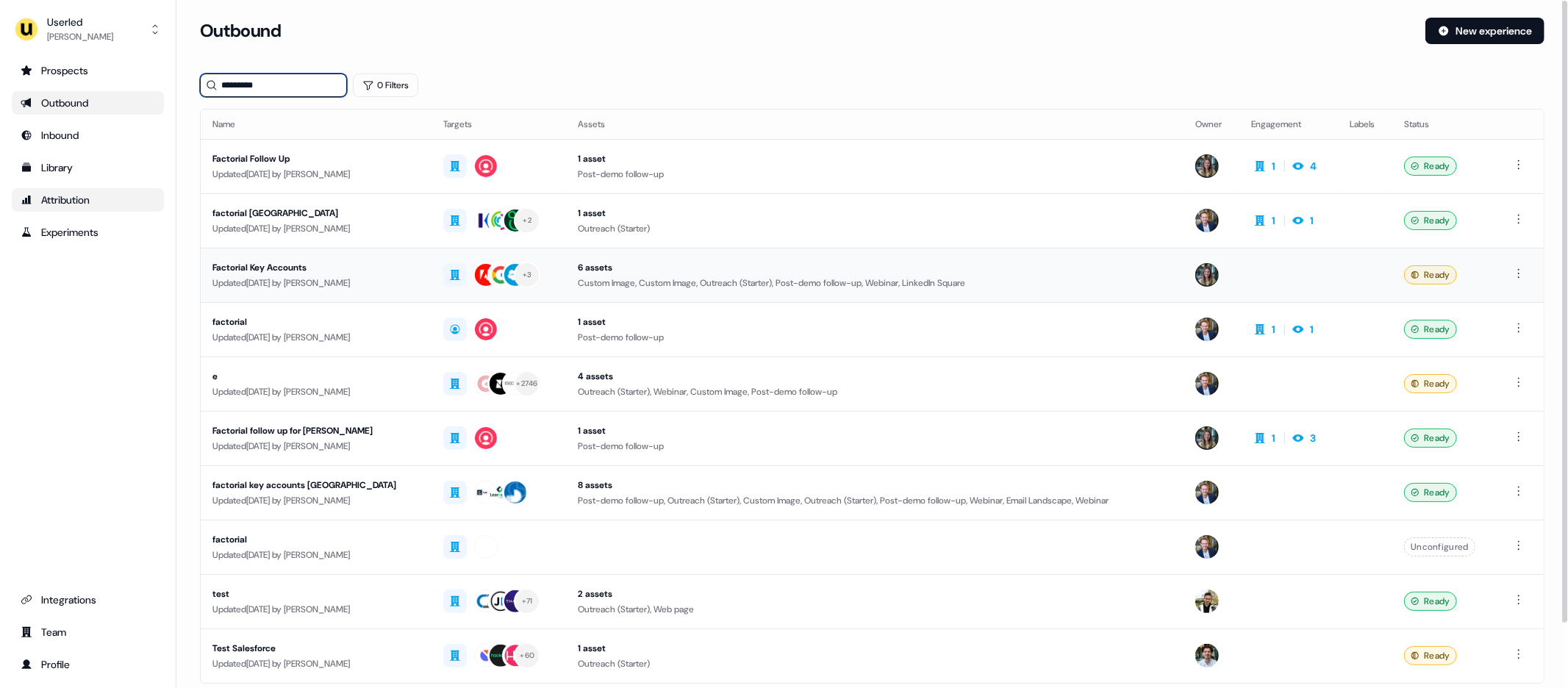
type input "*********"
click at [415, 272] on td "Factorial Key Accounts Updated [DATE] by [PERSON_NAME]" at bounding box center [316, 275] width 231 height 54
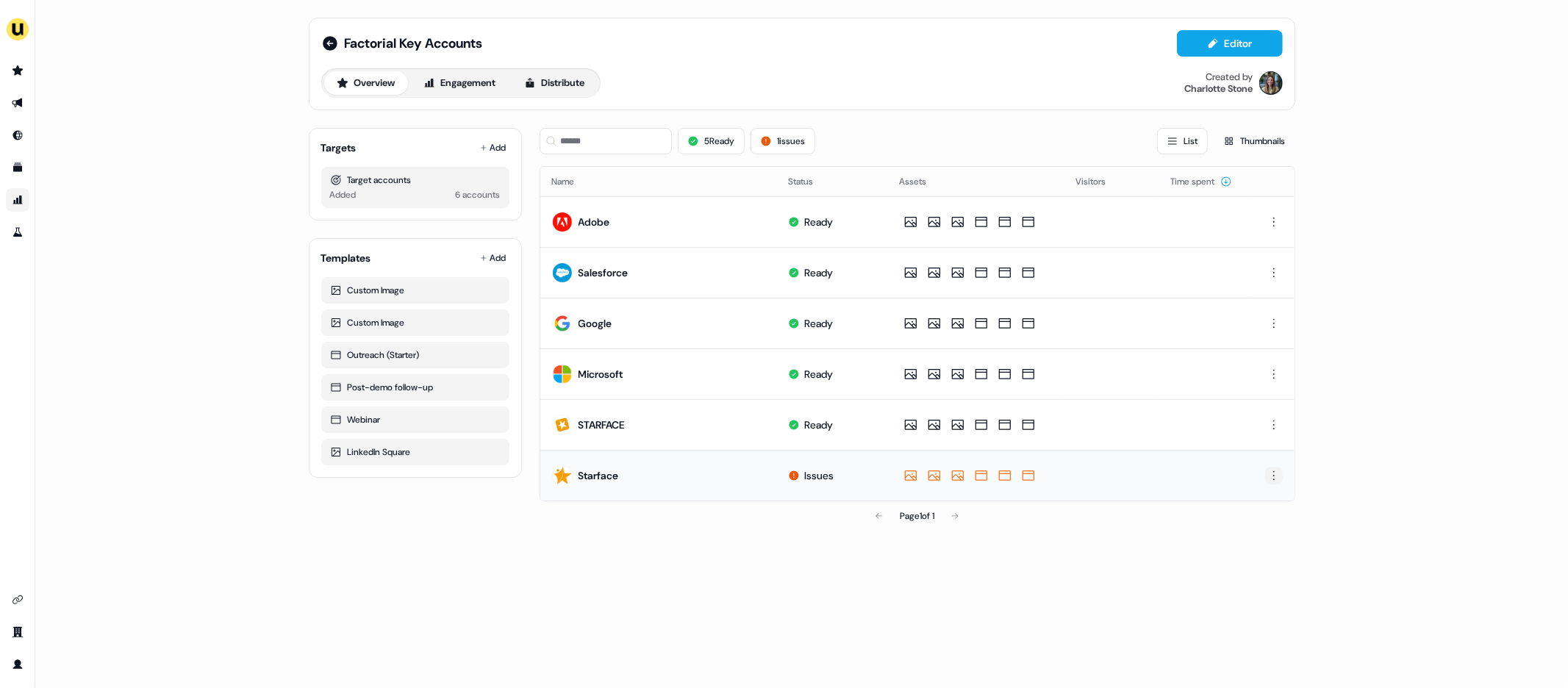
click at [1128, 471] on html "For the best experience switch devices to a bigger screen. Go to [DOMAIN_NAME] …" at bounding box center [784, 344] width 1568 height 688
click at [1128, 530] on div "Delete" at bounding box center [1273, 523] width 86 height 23
click at [209, 280] on div "Factorial Key Accounts Editor Overview Engagement Distribute Created by [PERSON…" at bounding box center [801, 344] width 1533 height 688
